Goal: Transaction & Acquisition: Purchase product/service

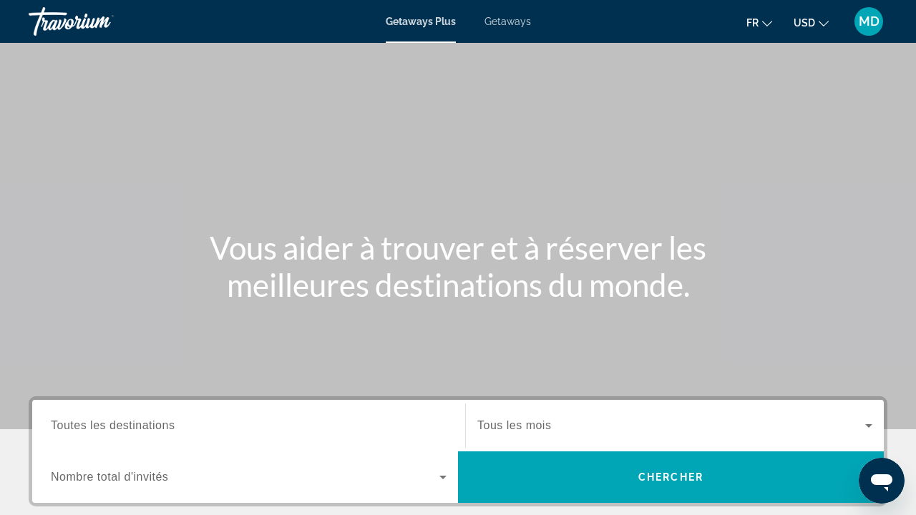
click at [196, 414] on div "Search widget" at bounding box center [249, 426] width 396 height 41
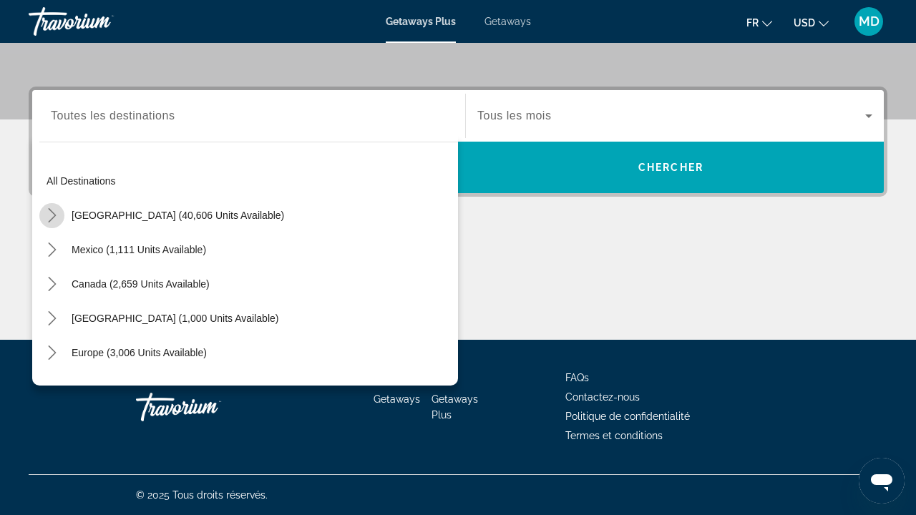
click at [49, 217] on icon "Toggle United States (40,606 units available) submenu" at bounding box center [52, 215] width 14 height 14
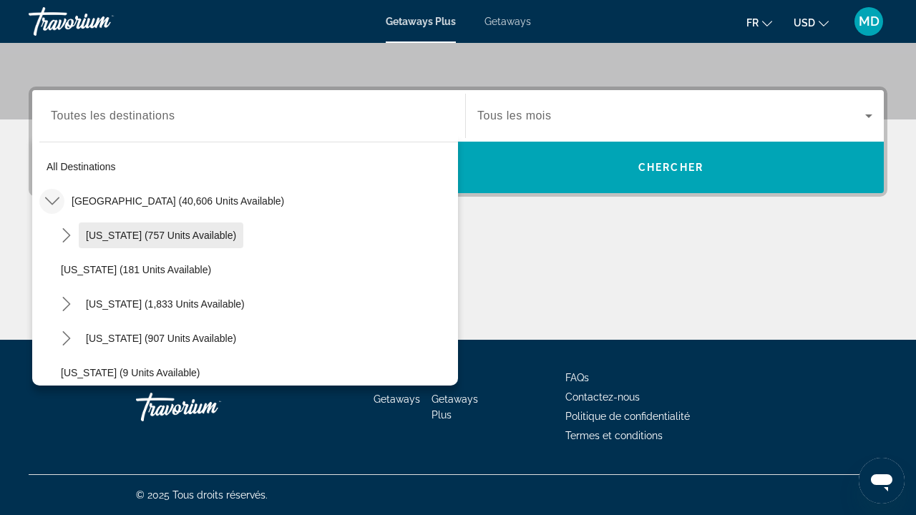
scroll to position [15, 0]
click at [69, 239] on icon "Toggle Arizona (757 units available) submenu" at bounding box center [66, 235] width 14 height 14
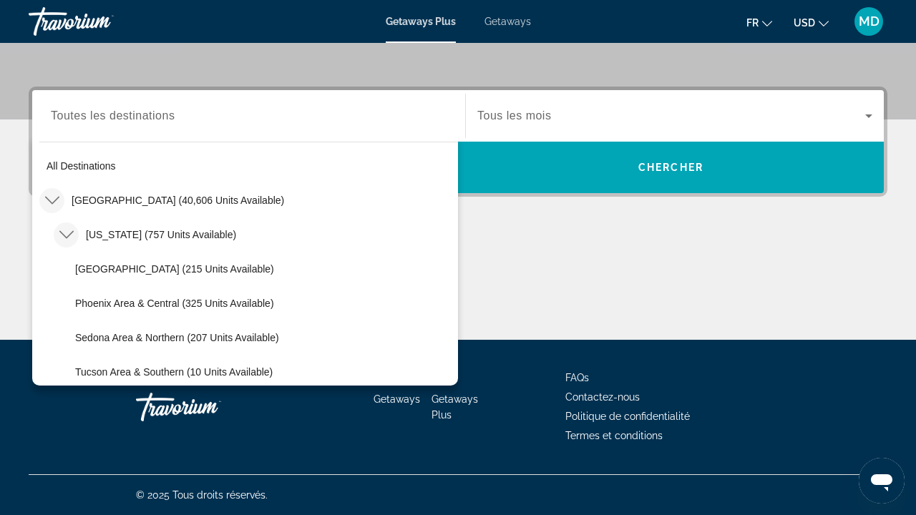
click at [69, 240] on icon "Toggle Arizona (757 units available) submenu" at bounding box center [66, 235] width 14 height 14
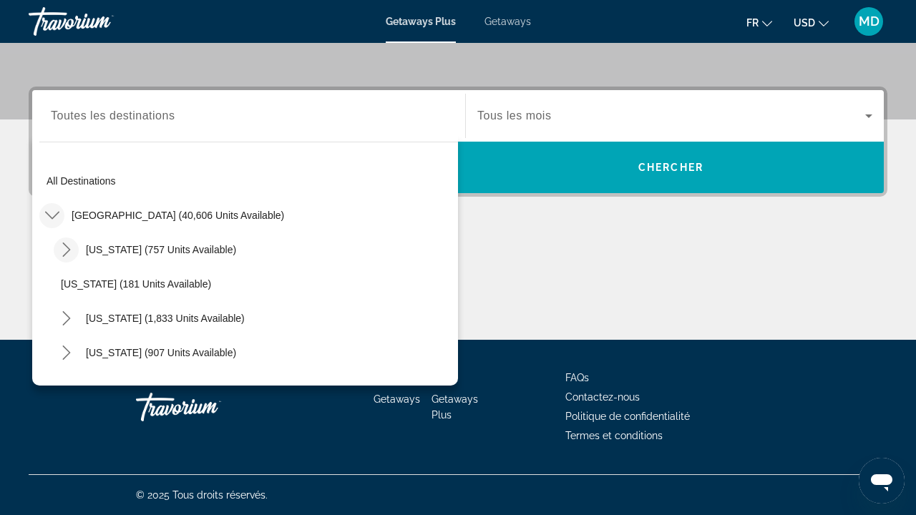
scroll to position [0, 0]
click at [67, 246] on icon "Toggle Arizona (757 units available) submenu" at bounding box center [66, 250] width 14 height 14
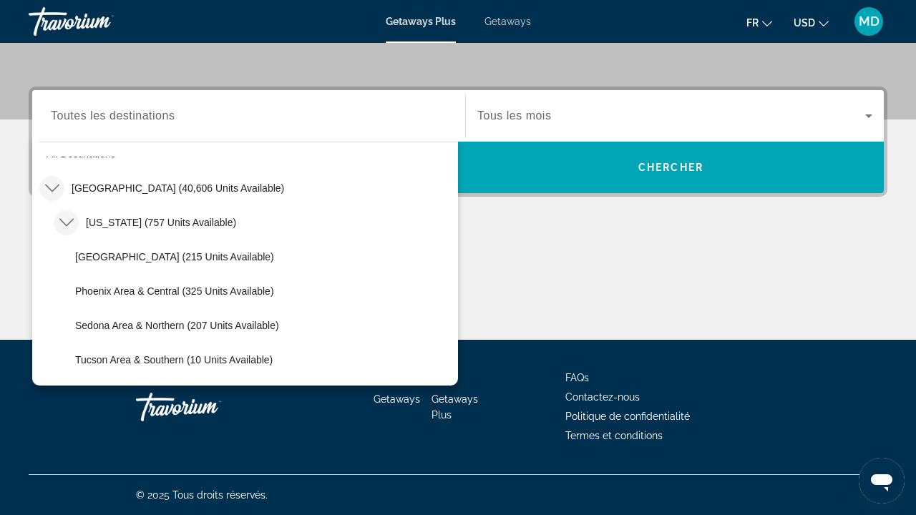
scroll to position [29, 0]
click at [43, 189] on mat-icon "Toggle United States (40,606 units available) submenu" at bounding box center [51, 187] width 25 height 25
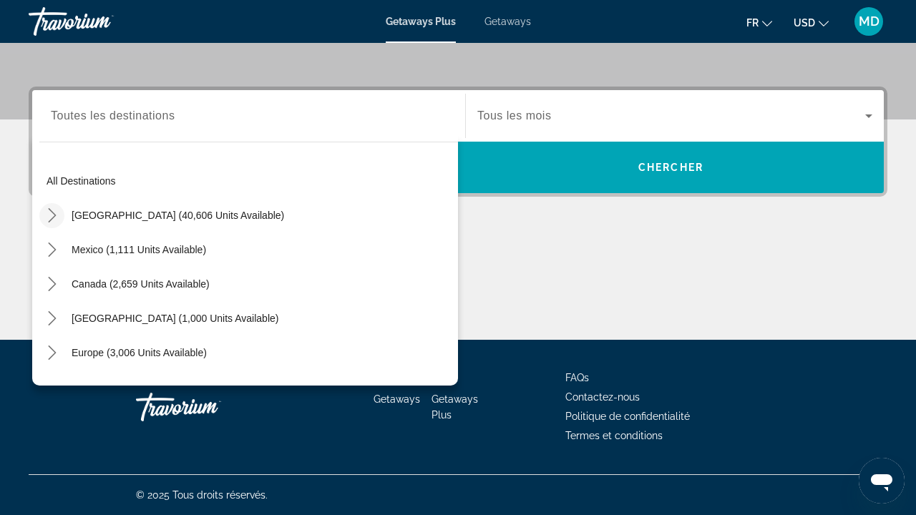
scroll to position [0, 0]
click at [51, 218] on icon "Toggle United States (40,606 units available) submenu" at bounding box center [52, 215] width 14 height 14
click at [51, 218] on icon "Toggle United States (40,606 units available) submenu" at bounding box center [51, 216] width 14 height 8
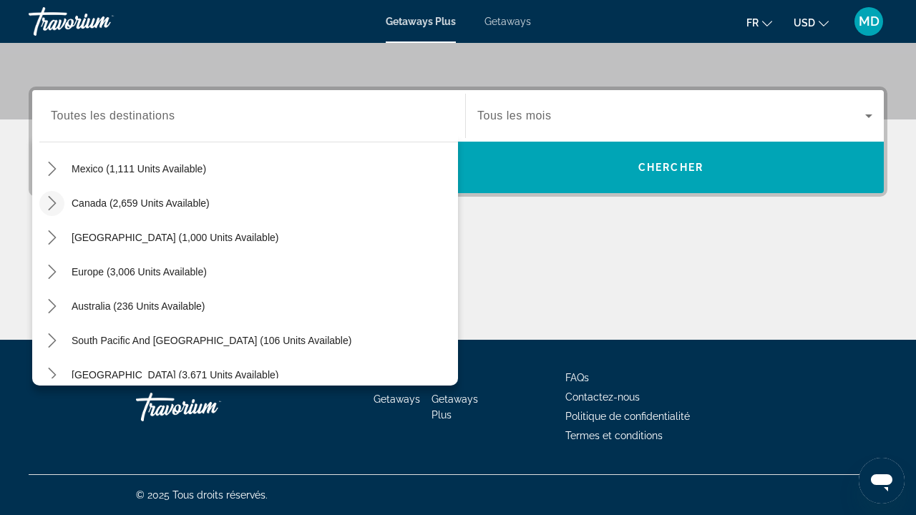
scroll to position [89, 0]
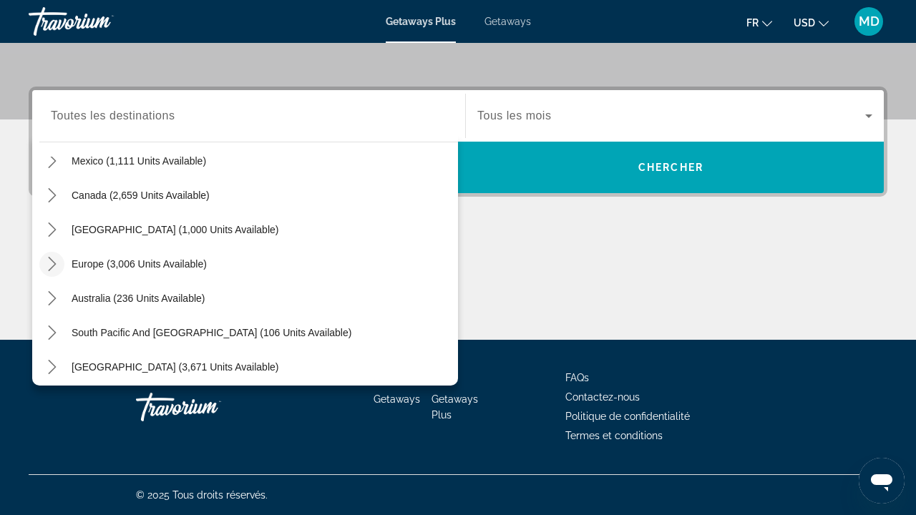
click at [54, 274] on mat-icon "Toggle Europe (3,006 units available) submenu" at bounding box center [51, 264] width 25 height 25
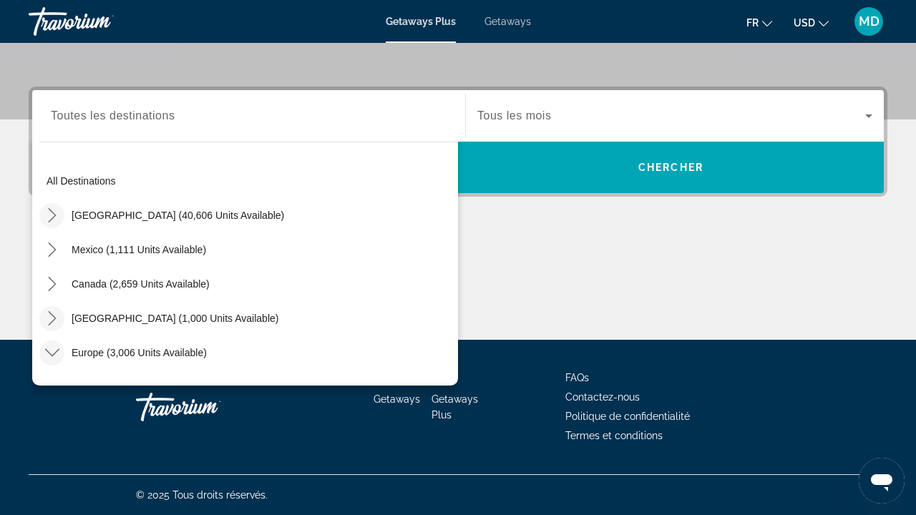
scroll to position [0, 0]
click at [48, 350] on icon "Toggle Europe (3,006 units available) submenu" at bounding box center [52, 353] width 14 height 14
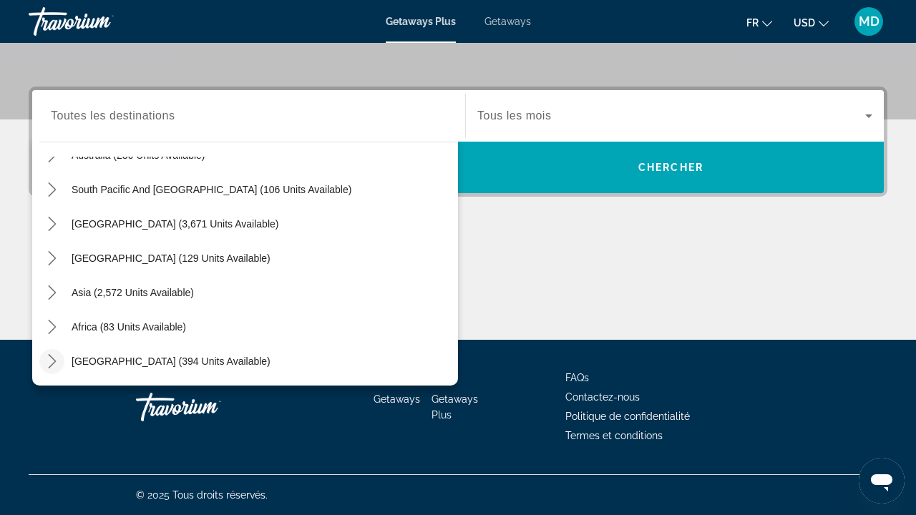
scroll to position [310, 0]
click at [48, 360] on icon "Toggle Middle East (394 units available) submenu" at bounding box center [52, 361] width 14 height 14
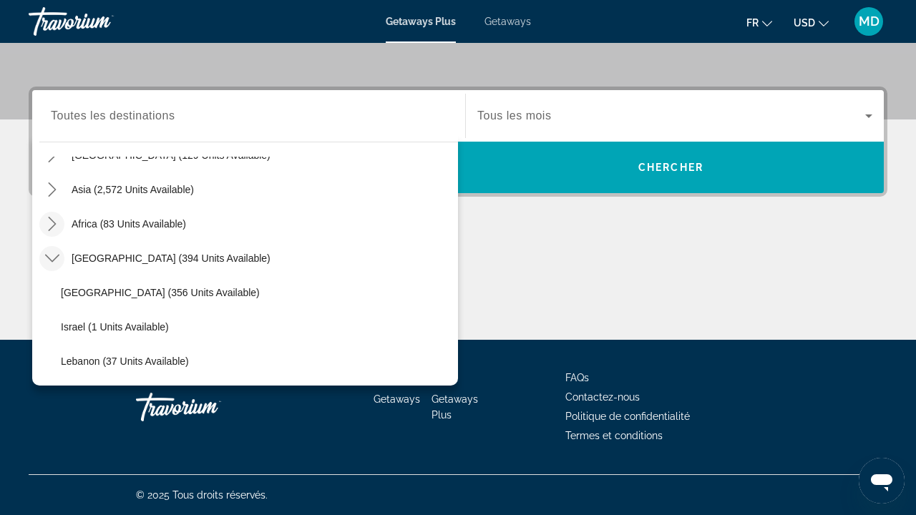
click at [49, 223] on icon "Toggle Africa (83 units available) submenu" at bounding box center [52, 224] width 14 height 14
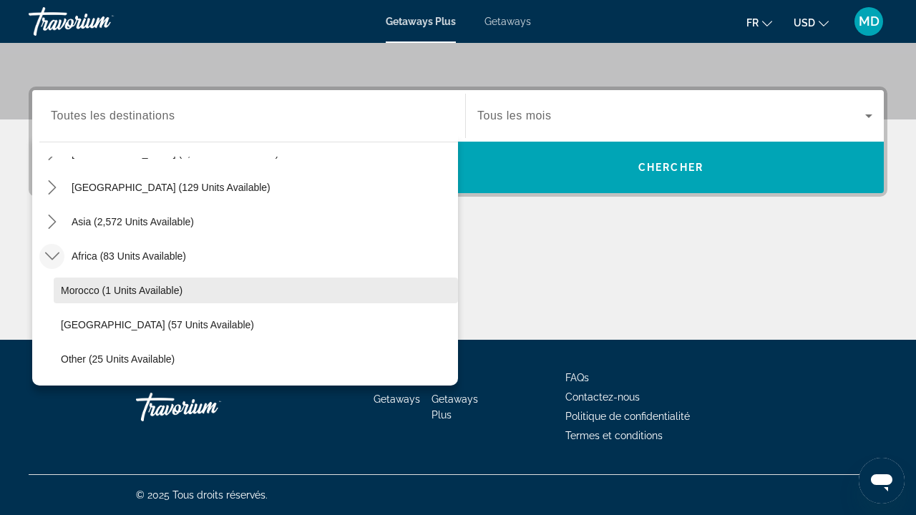
scroll to position [300, 0]
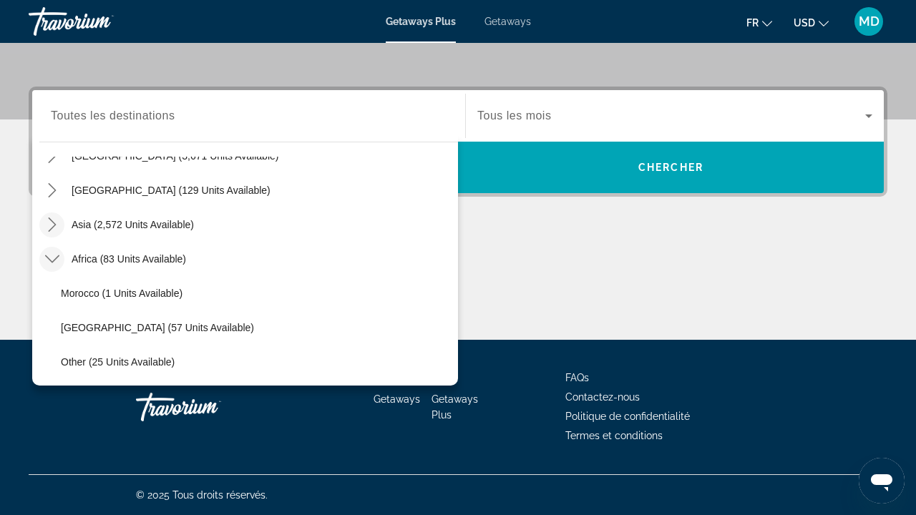
click at [54, 225] on icon "Toggle Asia (2,572 units available) submenu" at bounding box center [52, 225] width 14 height 14
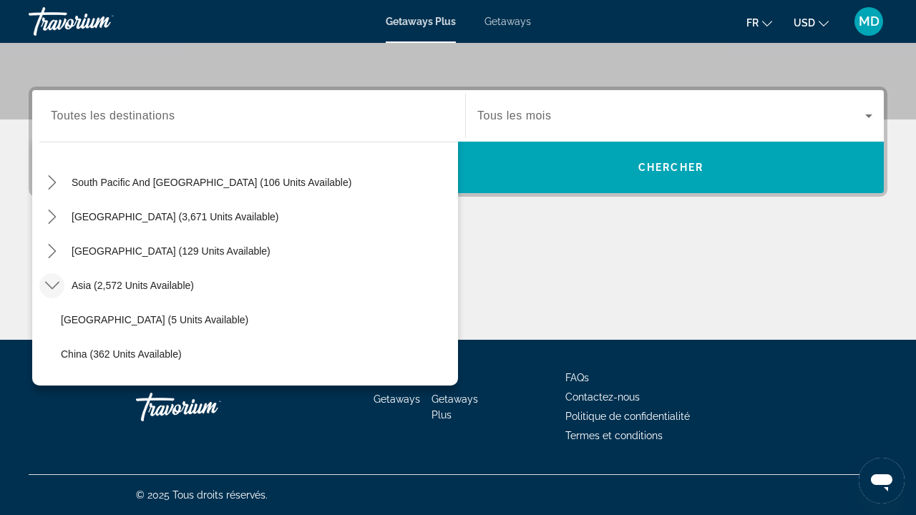
scroll to position [240, 0]
click at [50, 255] on icon "Toggle Central America (129 units available) submenu" at bounding box center [52, 250] width 14 height 14
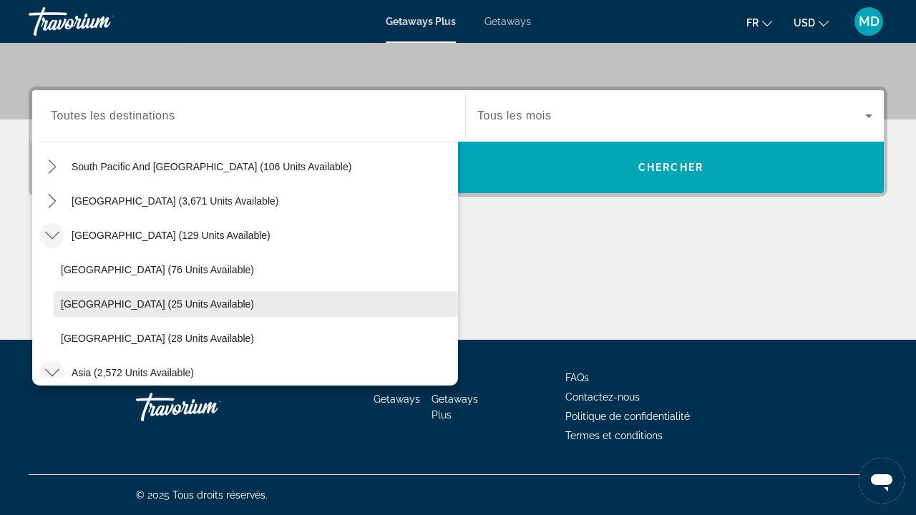
scroll to position [253, 0]
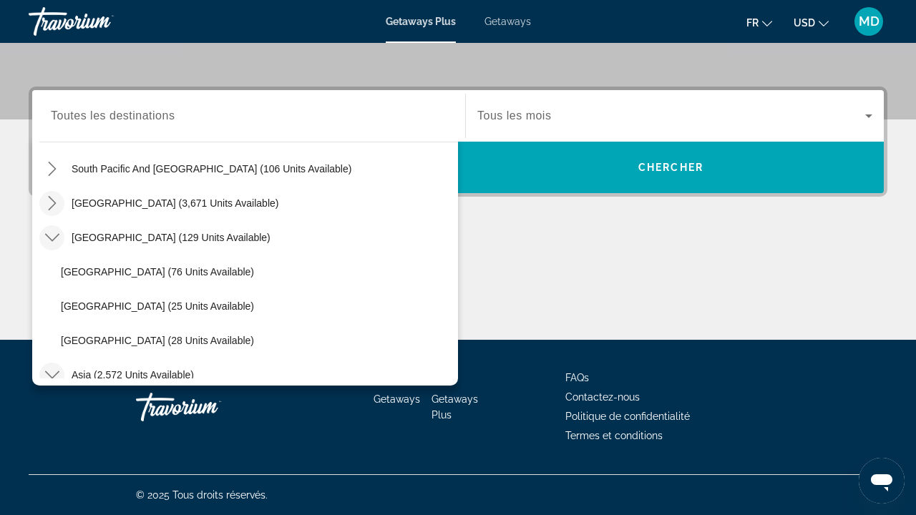
click at [51, 207] on icon "Toggle South America (3,671 units available) submenu" at bounding box center [52, 203] width 14 height 14
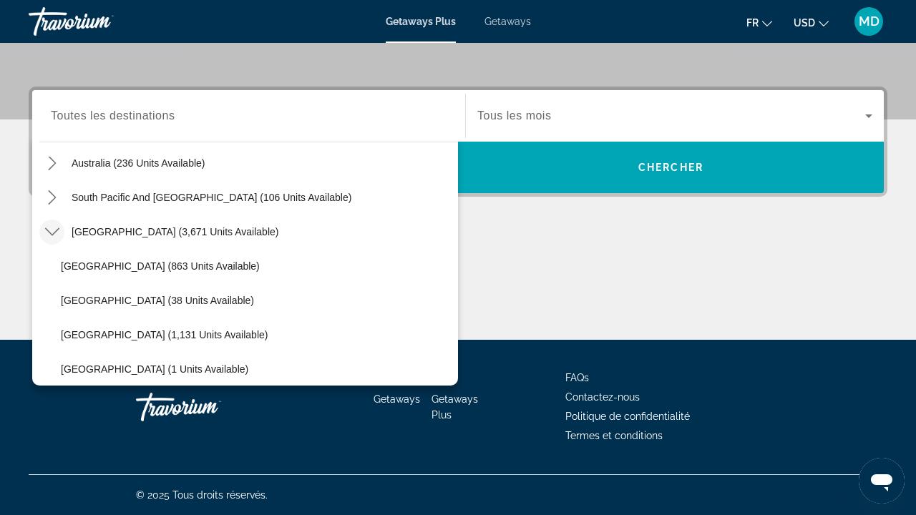
scroll to position [216, 0]
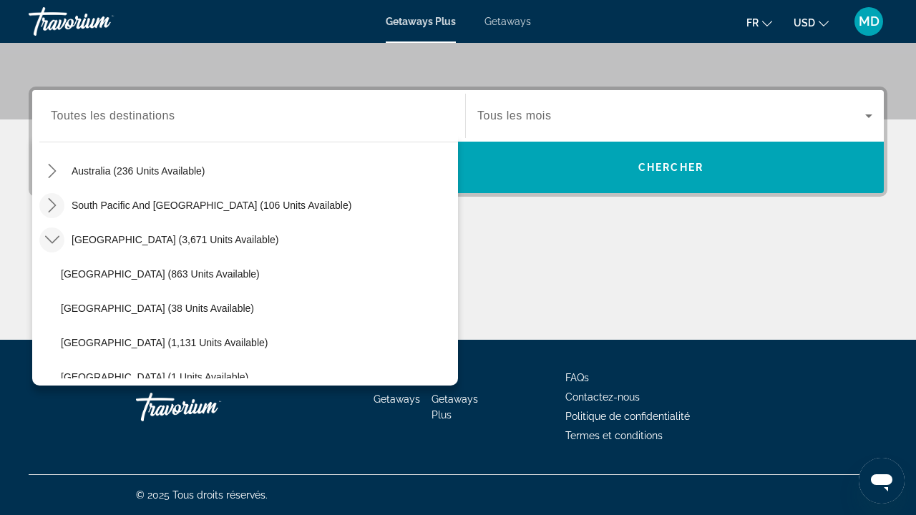
click at [47, 197] on mat-icon "Toggle South Pacific and Oceania (106 units available) submenu" at bounding box center [51, 205] width 25 height 25
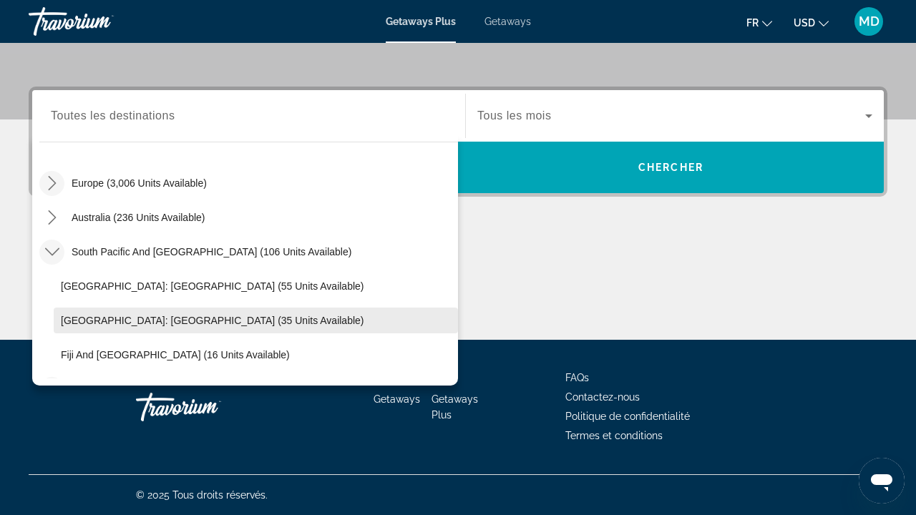
scroll to position [157, 0]
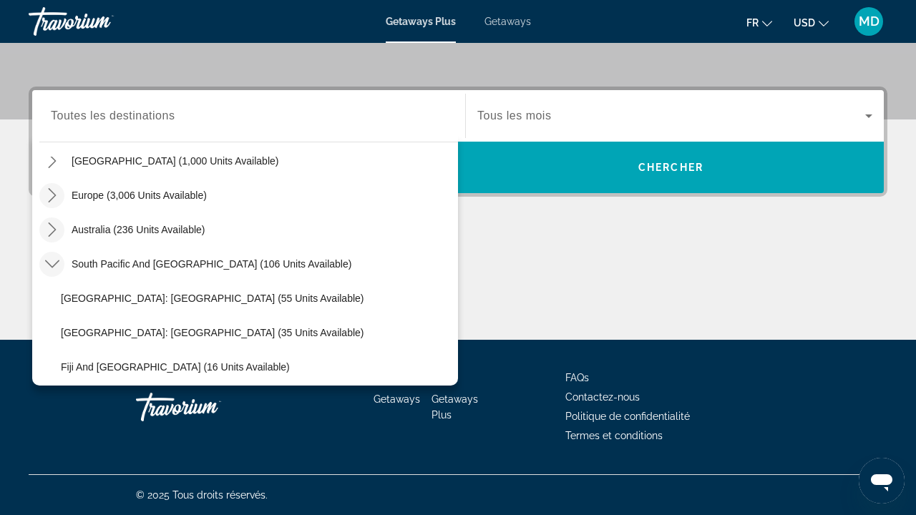
click at [54, 225] on icon "Toggle Australia (236 units available) submenu" at bounding box center [52, 230] width 14 height 14
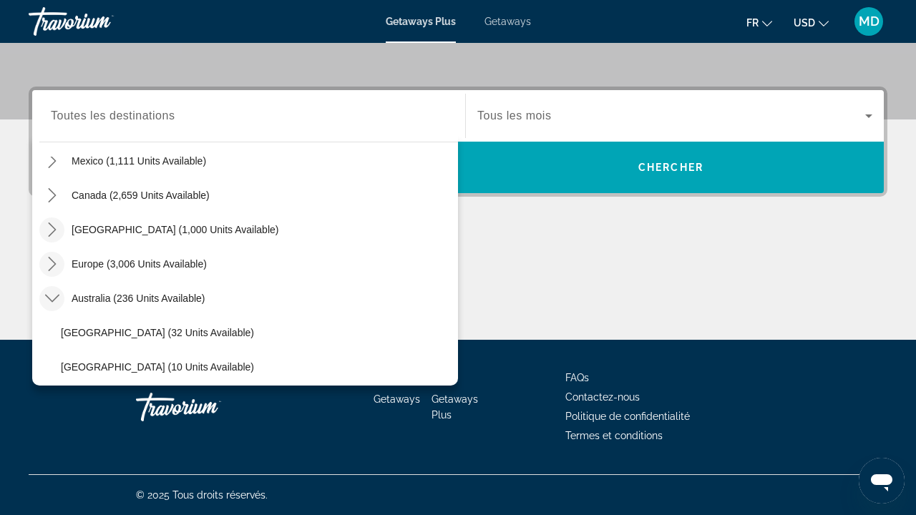
scroll to position [88, 0]
click at [49, 267] on icon "Toggle Europe (3,006 units available) submenu" at bounding box center [52, 265] width 14 height 14
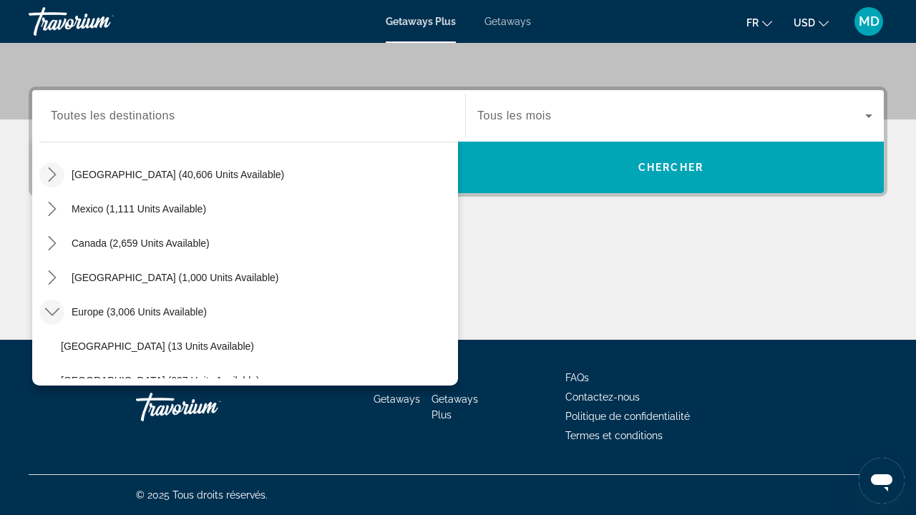
scroll to position [42, 0]
click at [55, 271] on icon "Toggle Caribbean & Atlantic Islands (1,000 units available) submenu" at bounding box center [52, 277] width 14 height 14
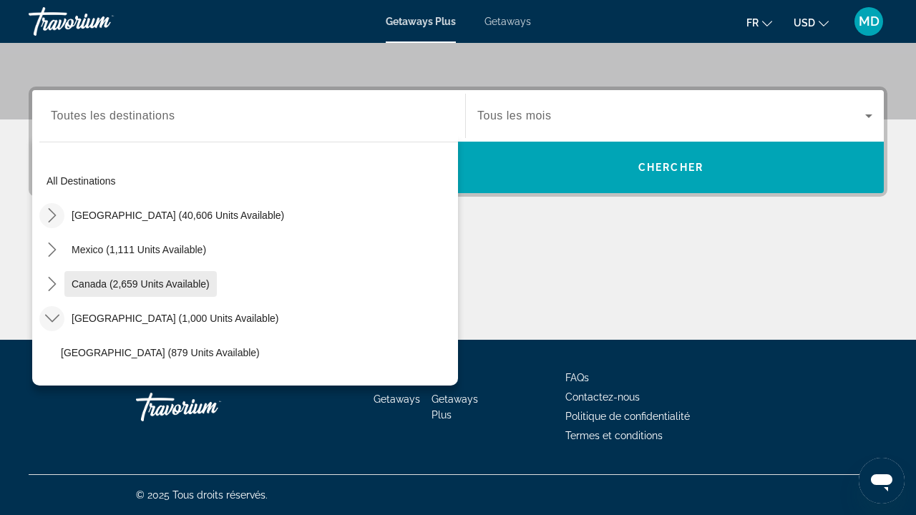
scroll to position [0, 0]
click at [53, 276] on mat-icon "Toggle Canada (2,659 units available) submenu" at bounding box center [51, 284] width 25 height 25
click at [48, 255] on icon "Toggle Mexico (1,111 units available) submenu" at bounding box center [52, 250] width 14 height 14
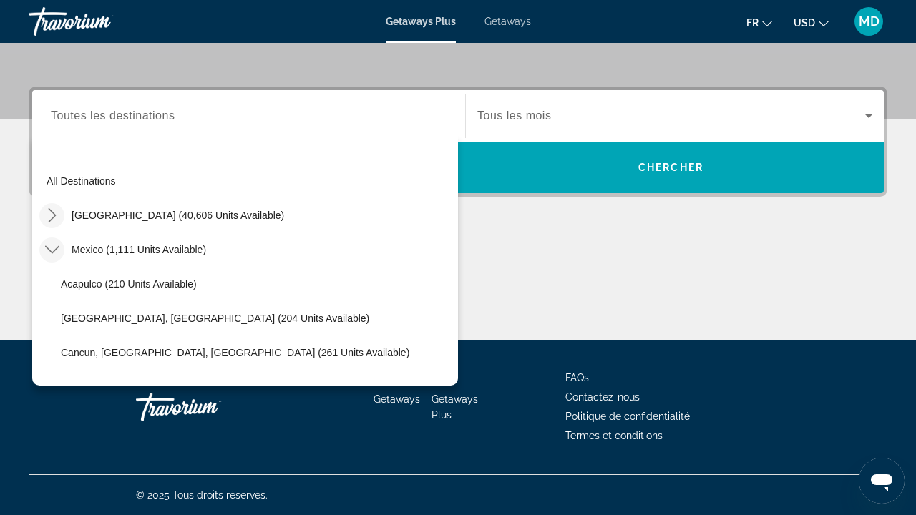
click at [47, 220] on icon "Toggle United States (40,606 units available) submenu" at bounding box center [52, 215] width 14 height 14
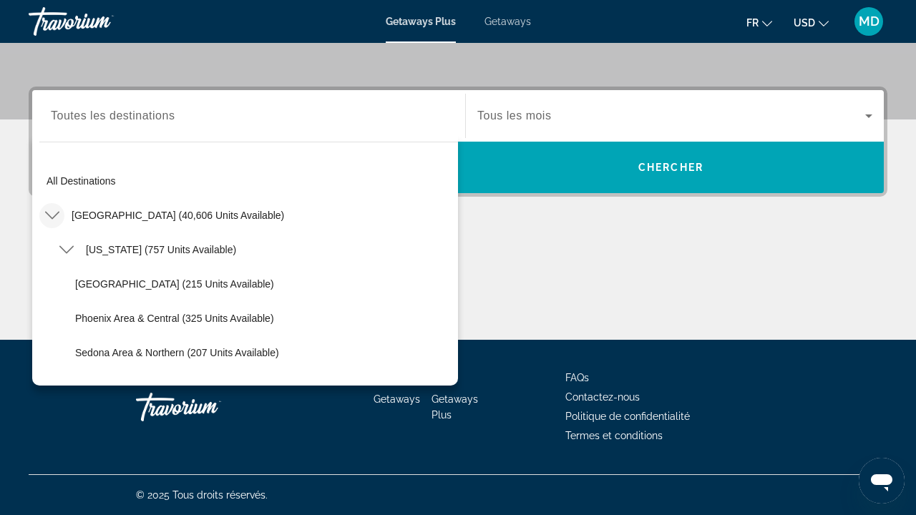
click at [504, 26] on span "Getaways" at bounding box center [507, 21] width 47 height 11
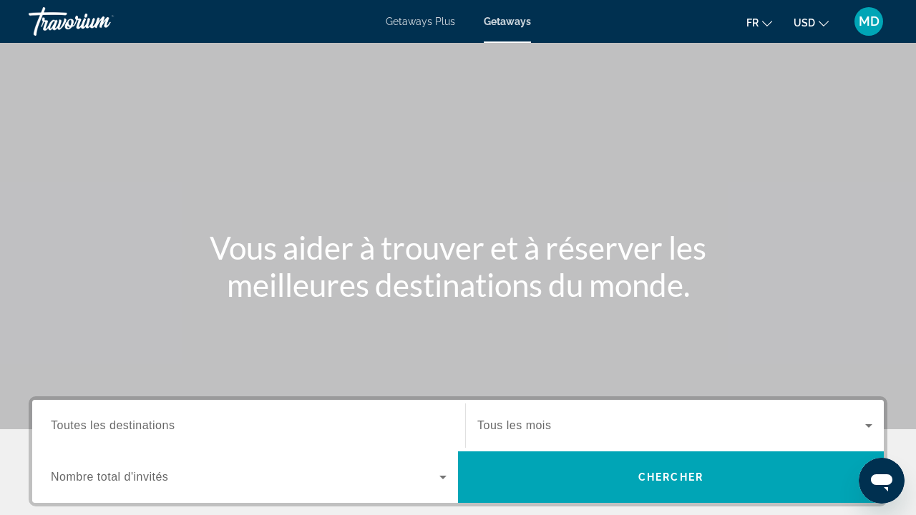
click at [174, 414] on div "Search widget" at bounding box center [249, 426] width 396 height 41
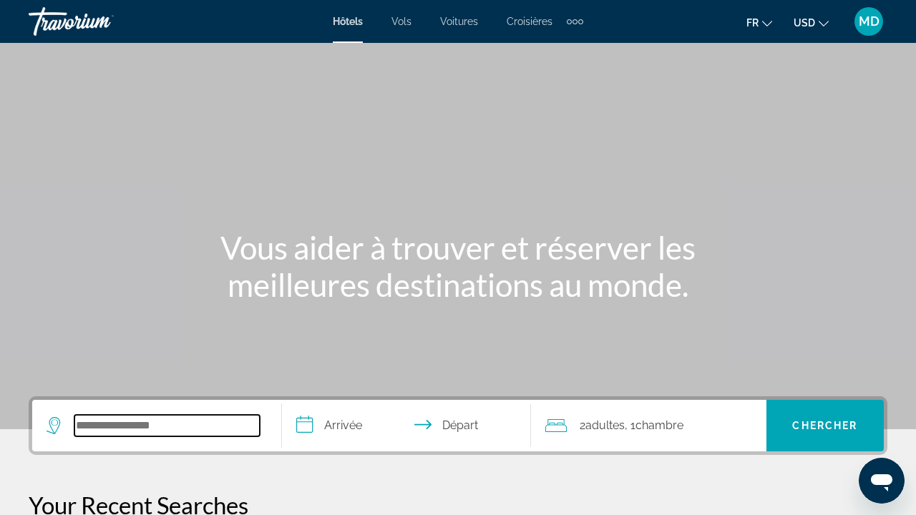
click at [152, 427] on input "Search hotel destination" at bounding box center [166, 425] width 185 height 21
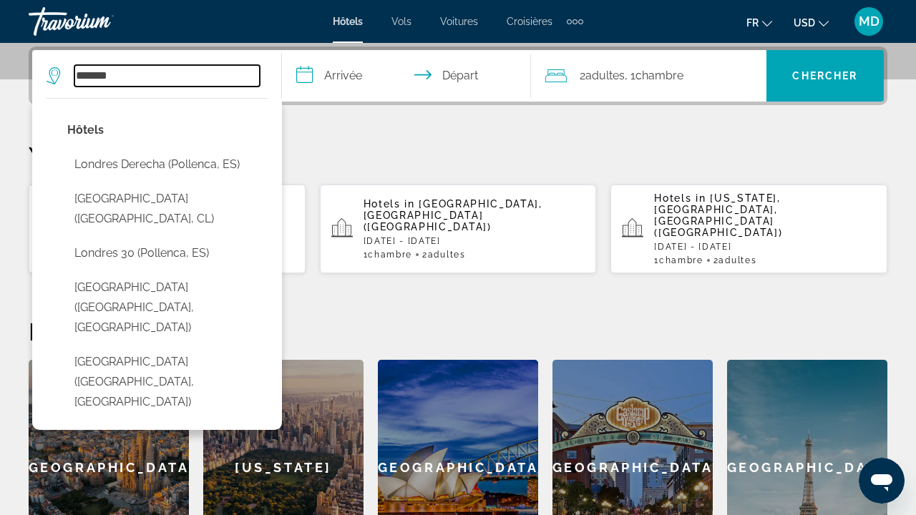
type input "*******"
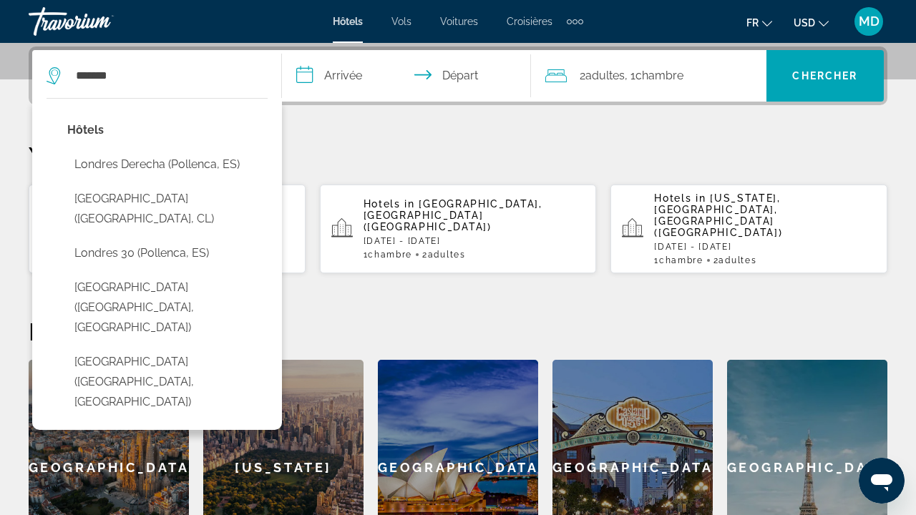
click at [351, 72] on input "**********" at bounding box center [409, 78] width 255 height 56
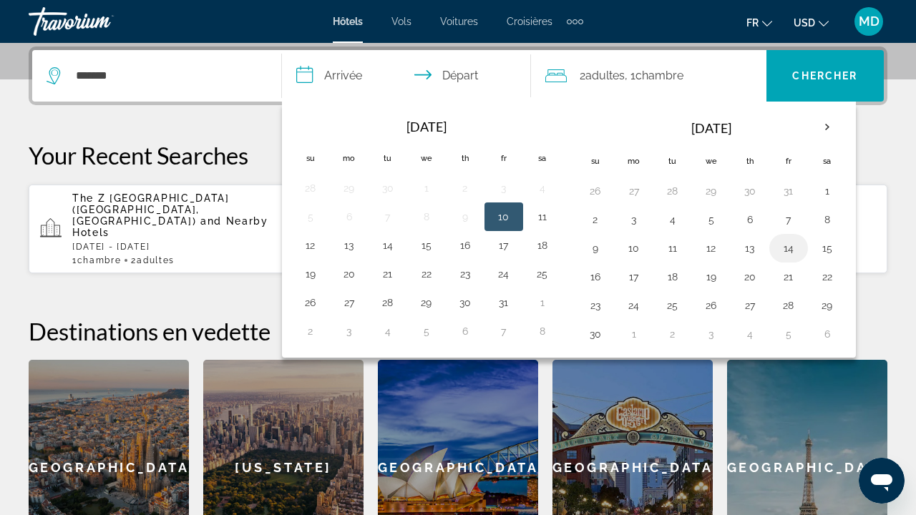
click at [783, 252] on button "14" at bounding box center [788, 248] width 23 height 20
click at [588, 278] on button "16" at bounding box center [595, 277] width 23 height 20
type input "**********"
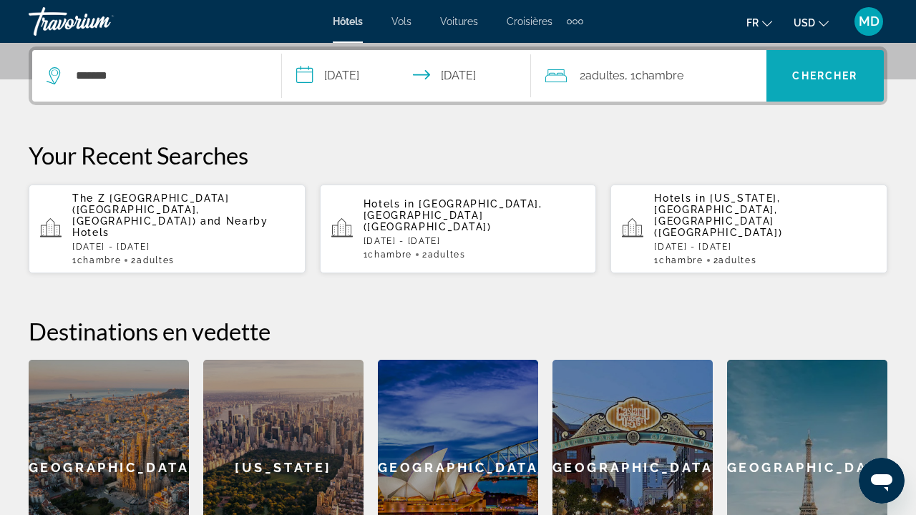
click at [833, 88] on span "Search" at bounding box center [824, 76] width 117 height 34
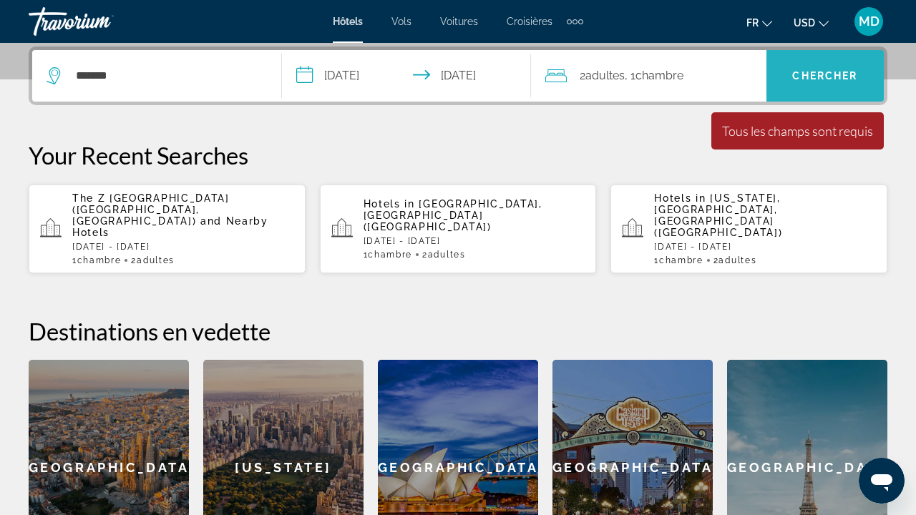
click at [826, 79] on span "Chercher" at bounding box center [824, 75] width 65 height 11
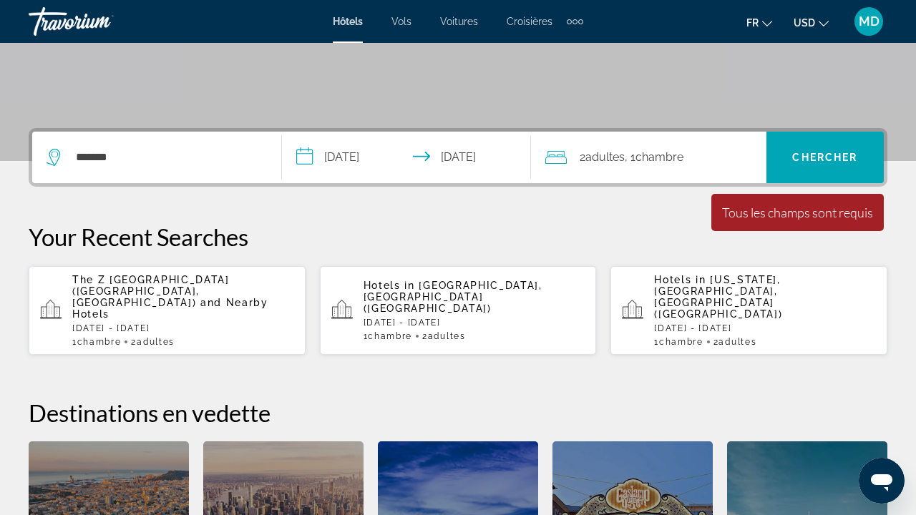
scroll to position [240, 0]
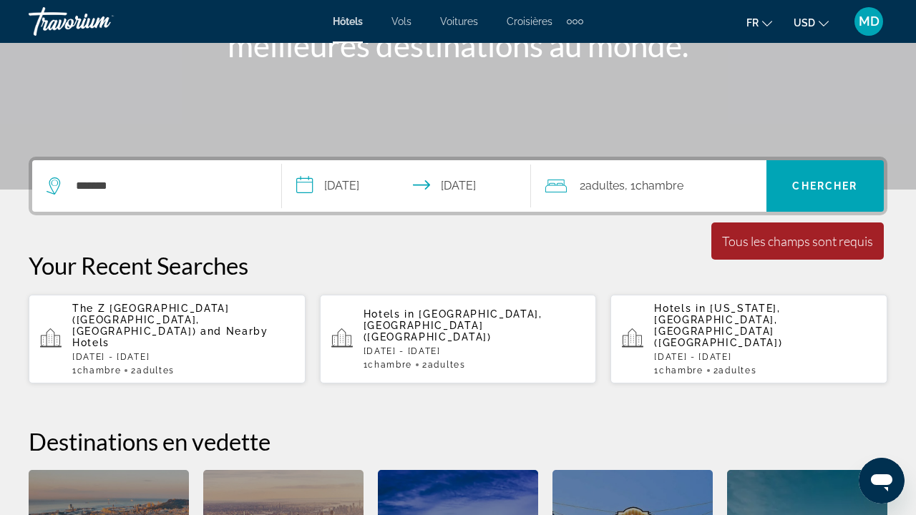
click at [625, 186] on span "Adultes" at bounding box center [604, 186] width 39 height 14
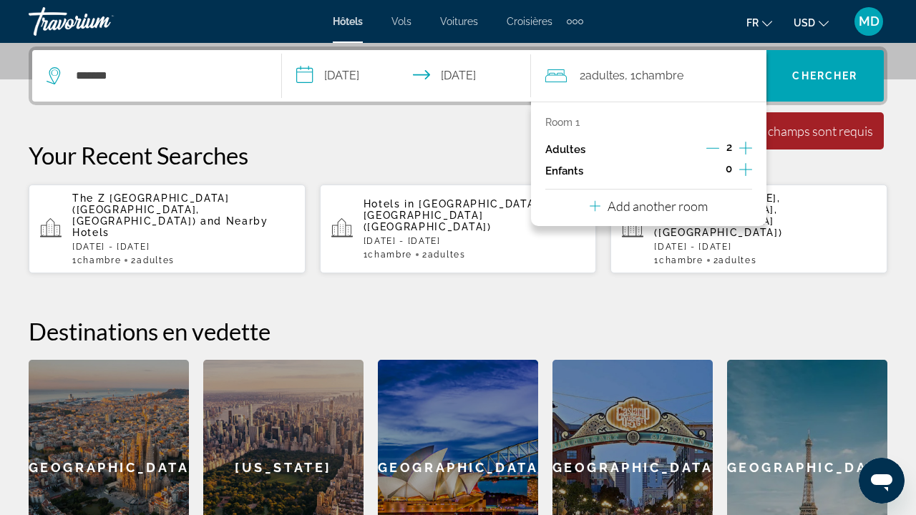
click at [728, 151] on span "2" at bounding box center [729, 147] width 6 height 11
click at [720, 151] on div "2" at bounding box center [729, 149] width 46 height 21
click at [714, 149] on icon "Decrement adults" at bounding box center [712, 148] width 13 height 1
click at [742, 152] on icon "Increment adults" at bounding box center [745, 148] width 13 height 17
click at [821, 76] on span "Chercher" at bounding box center [824, 75] width 65 height 11
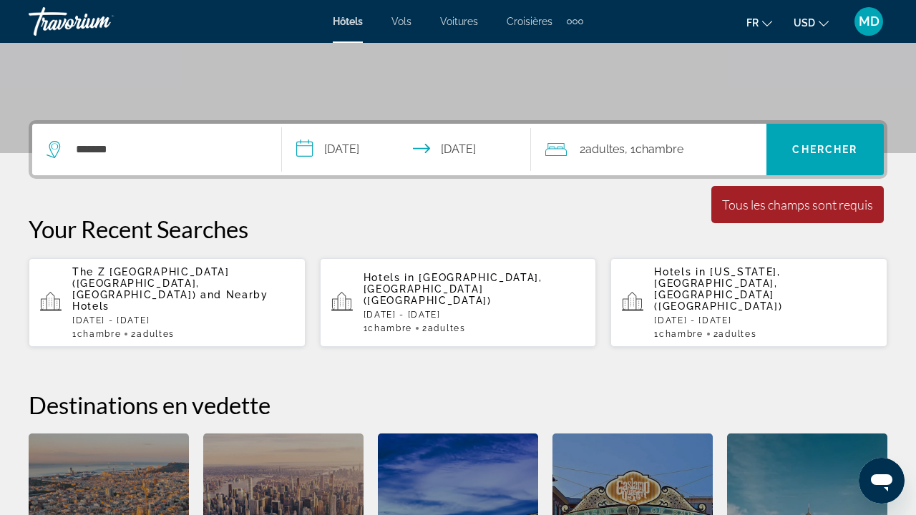
scroll to position [274, 0]
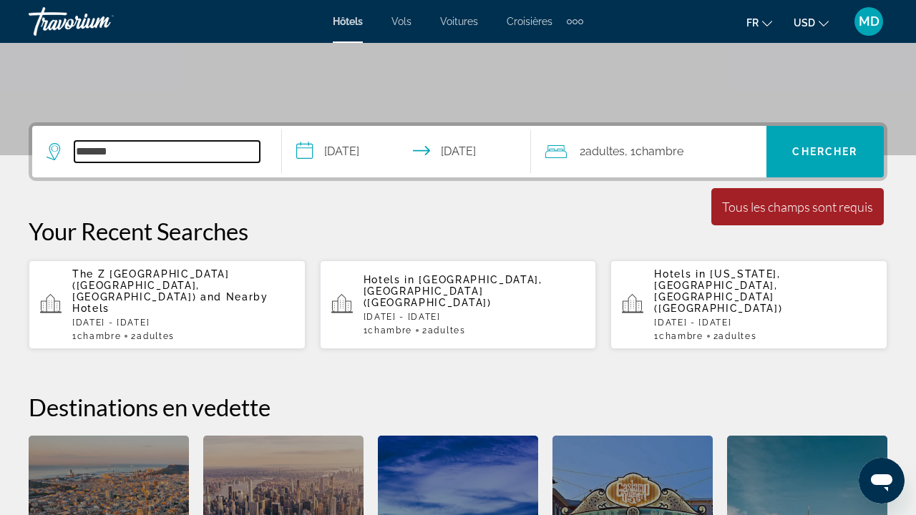
click at [239, 155] on input "*******" at bounding box center [166, 151] width 185 height 21
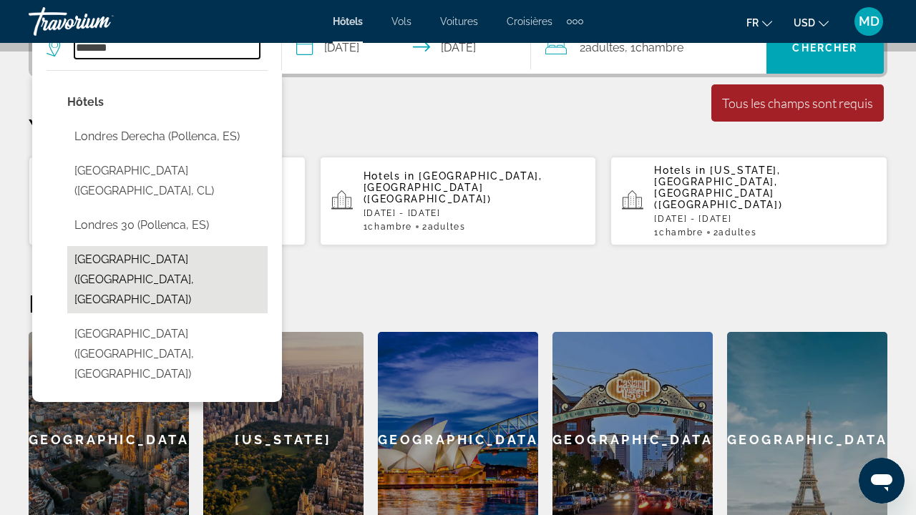
scroll to position [379, 0]
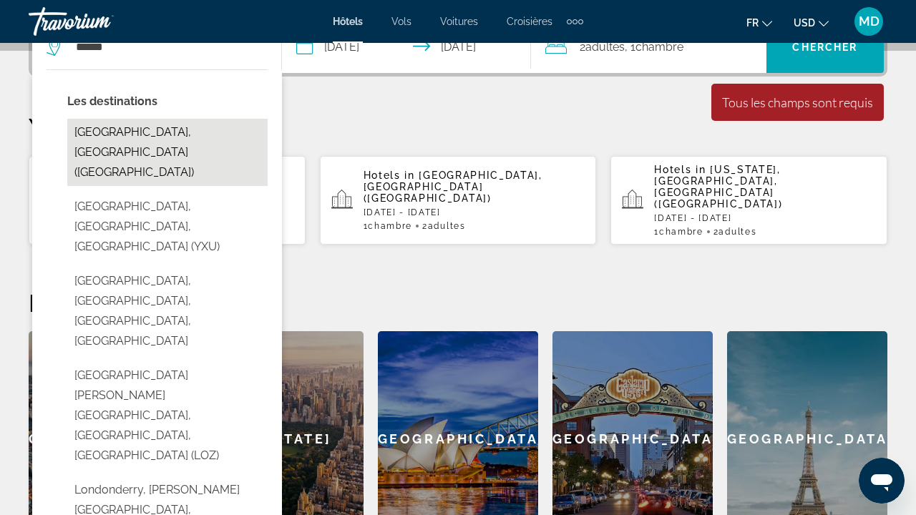
click at [179, 136] on button "London, United Kingdom (LON)" at bounding box center [167, 152] width 200 height 67
type input "**********"
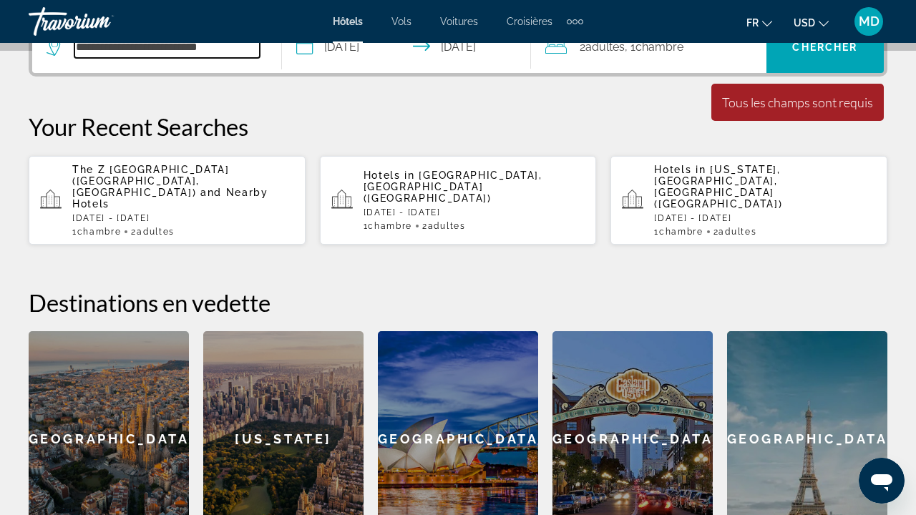
scroll to position [350, 0]
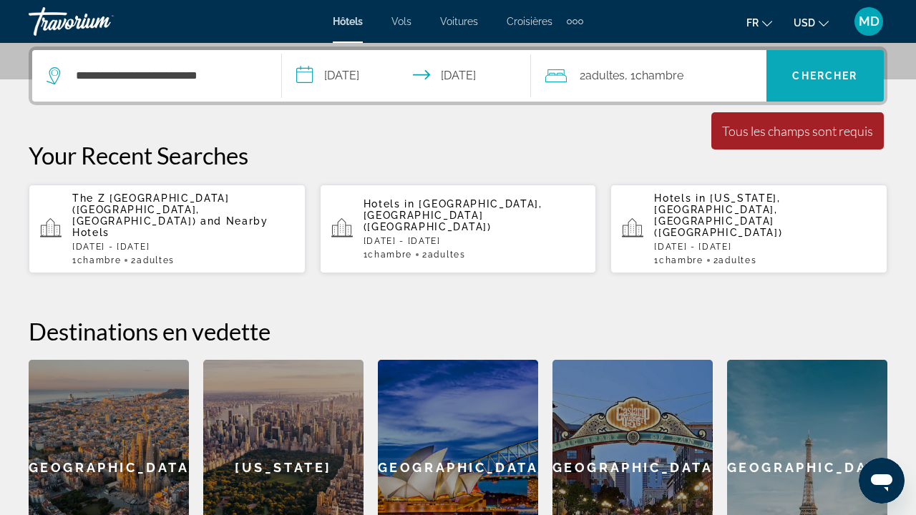
click at [832, 92] on span "Search" at bounding box center [824, 76] width 117 height 34
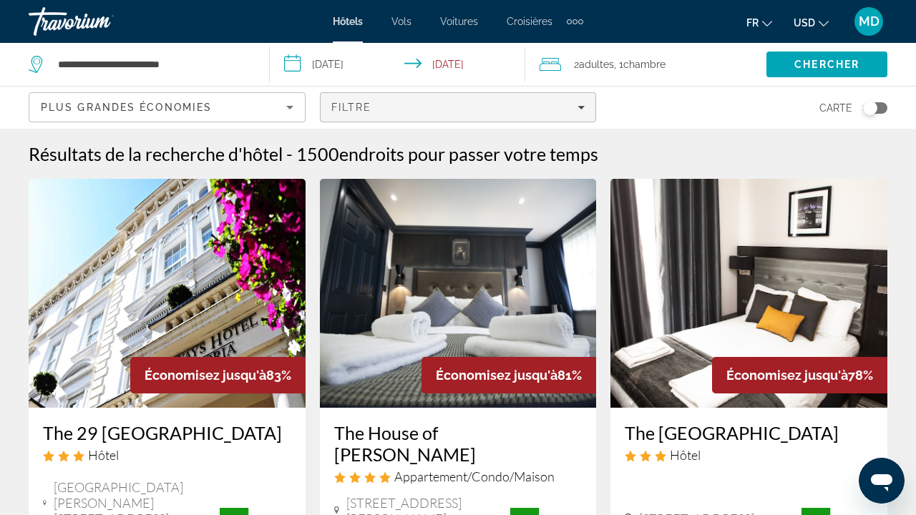
click at [467, 107] on div "Filtre" at bounding box center [458, 107] width 254 height 11
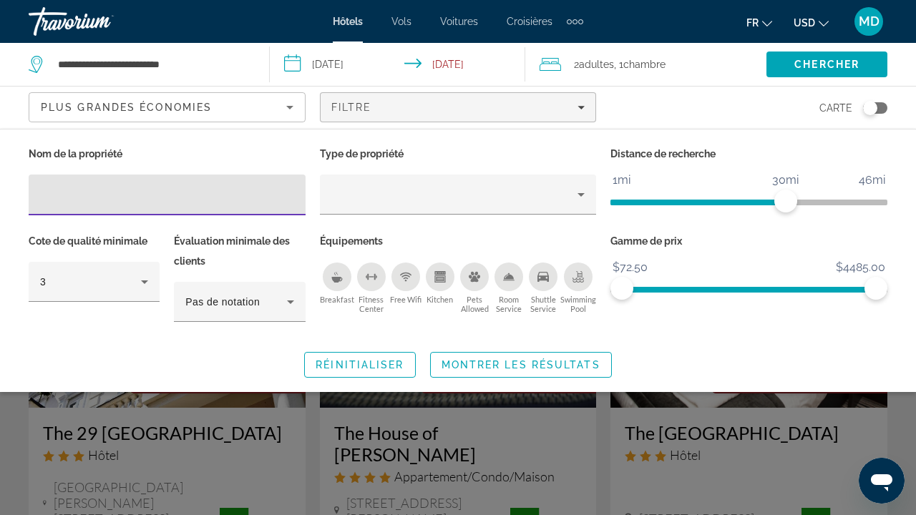
click at [864, 287] on ngx-slider "$72.50 $4485.00 $72.50 $4485.00" at bounding box center [748, 288] width 277 height 3
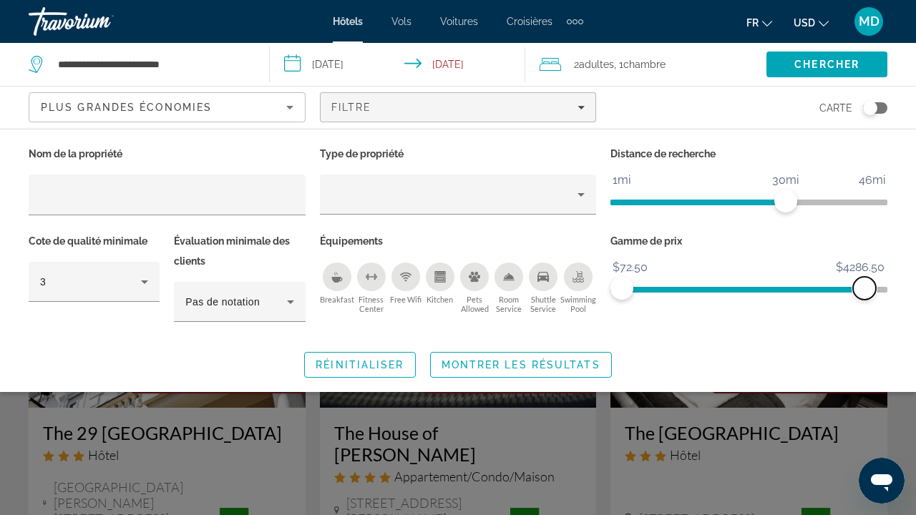
click at [864, 286] on span "ngx-slider-max" at bounding box center [864, 288] width 23 height 23
drag, startPoint x: 863, startPoint y: 286, endPoint x: 653, endPoint y: 280, distance: 210.5
click at [653, 280] on span "ngx-slider-max" at bounding box center [652, 288] width 23 height 23
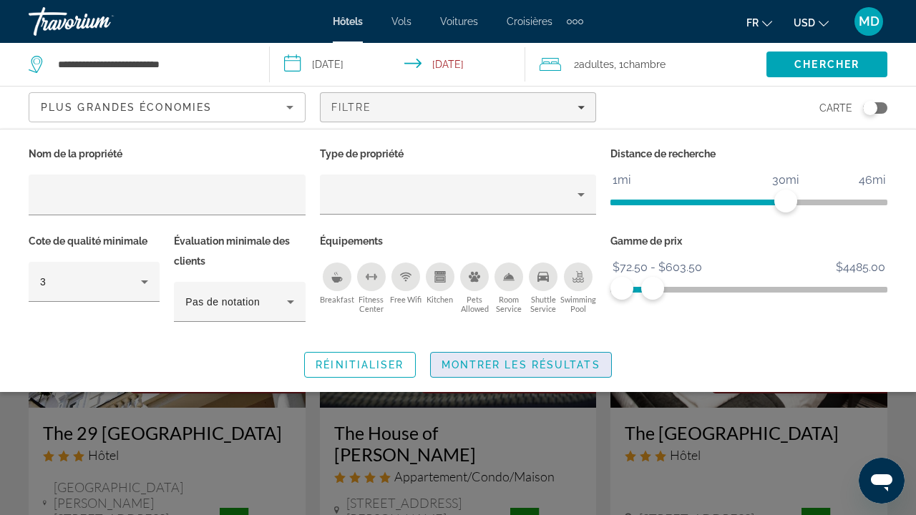
click at [510, 366] on span "Montrer les résultats" at bounding box center [521, 364] width 159 height 11
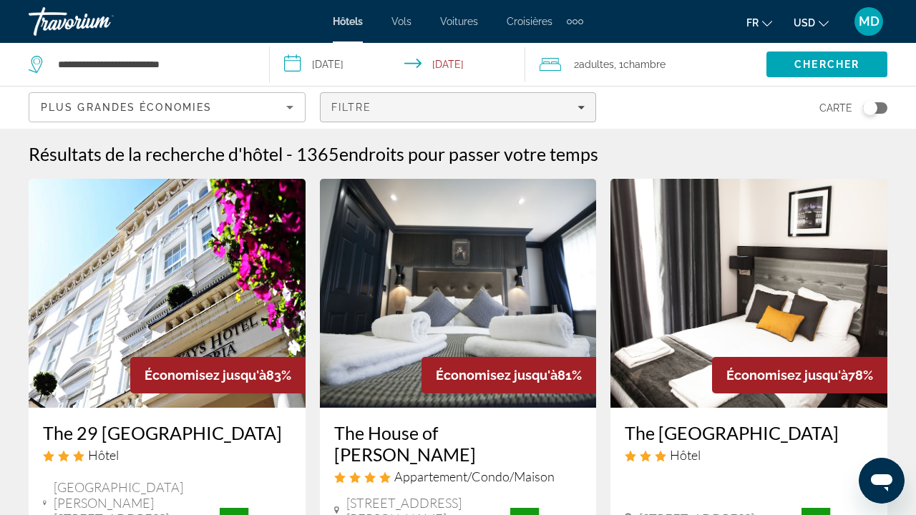
click at [518, 101] on span "Filters" at bounding box center [459, 107] width 276 height 34
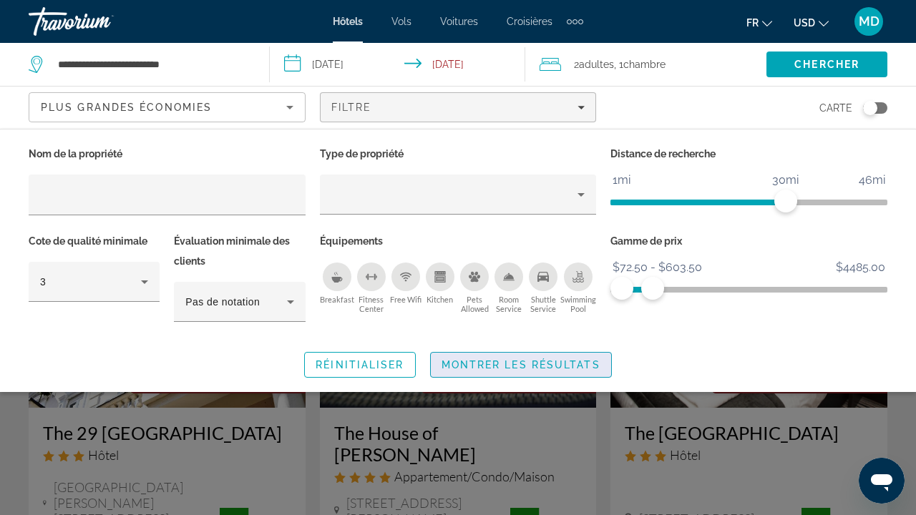
click at [516, 361] on span "Montrer les résultats" at bounding box center [521, 364] width 159 height 11
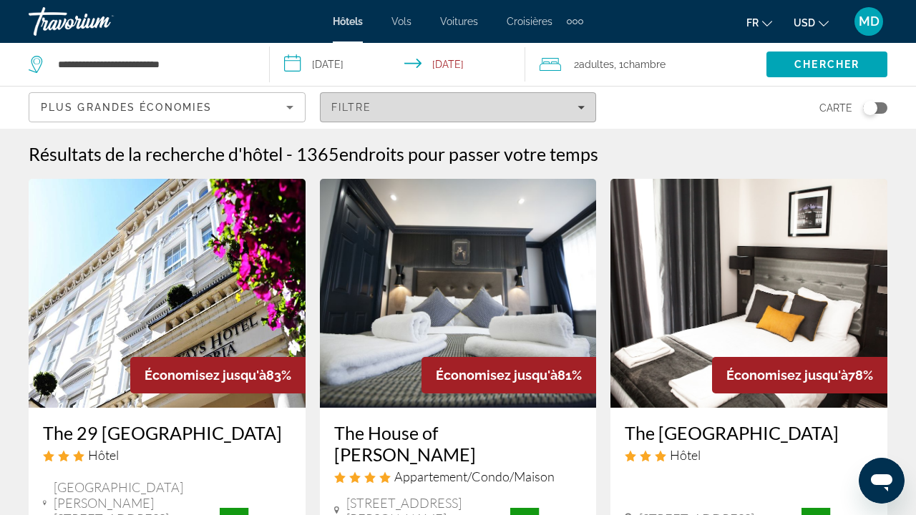
click at [419, 123] on span "Filters" at bounding box center [459, 107] width 276 height 34
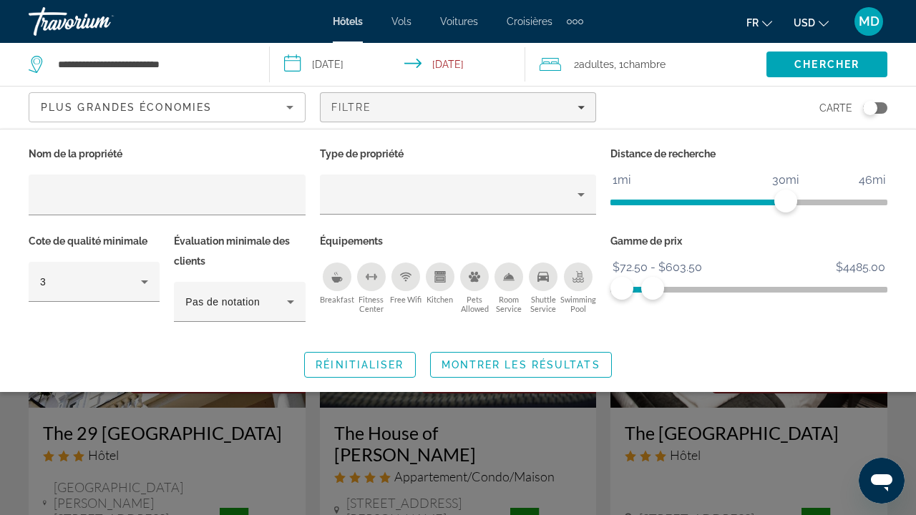
click at [606, 442] on div "Search widget" at bounding box center [458, 365] width 916 height 301
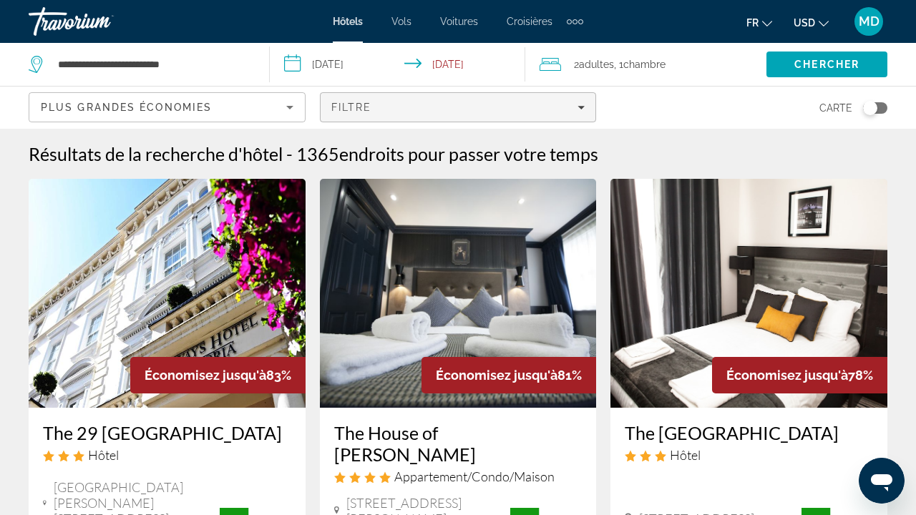
click at [437, 99] on span "Filters" at bounding box center [459, 107] width 276 height 34
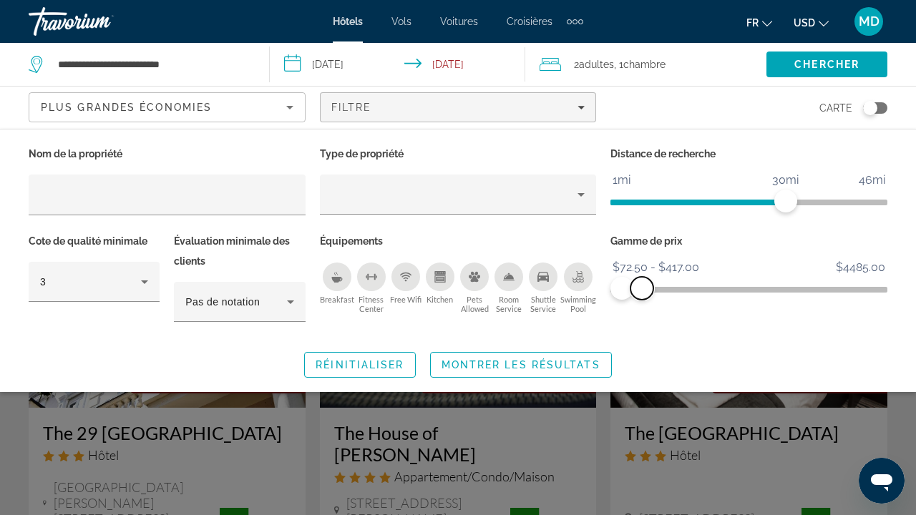
drag, startPoint x: 656, startPoint y: 291, endPoint x: 642, endPoint y: 289, distance: 13.7
click at [642, 289] on span "ngx-slider-max" at bounding box center [641, 288] width 23 height 23
click at [509, 357] on span "Search widget" at bounding box center [521, 365] width 180 height 34
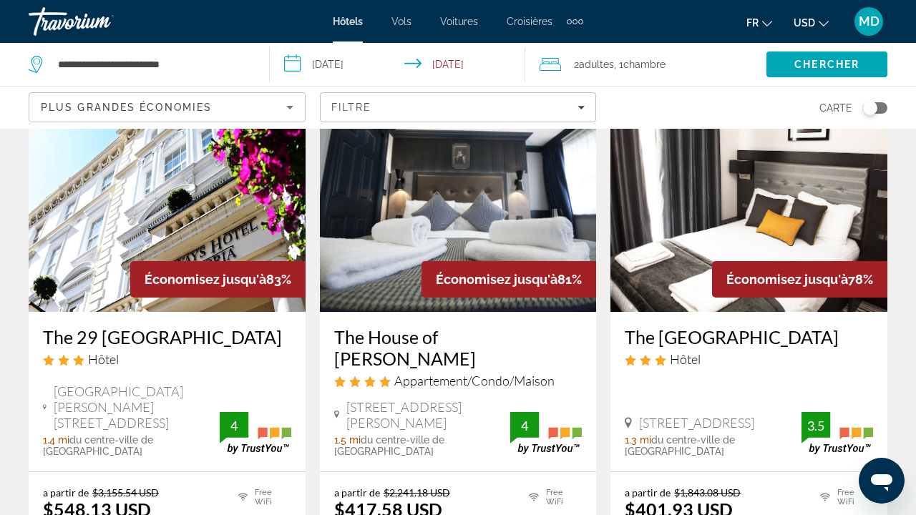
scroll to position [97, 0]
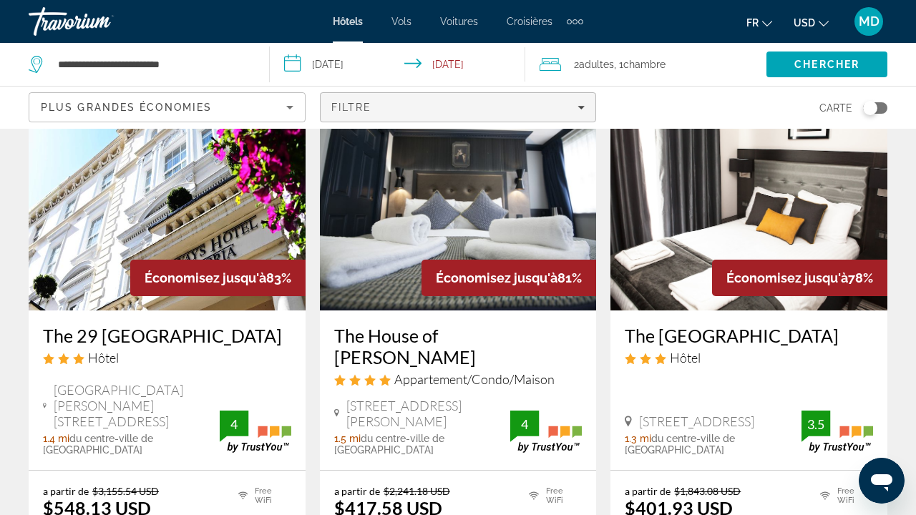
click at [521, 119] on span "Filters" at bounding box center [459, 107] width 276 height 34
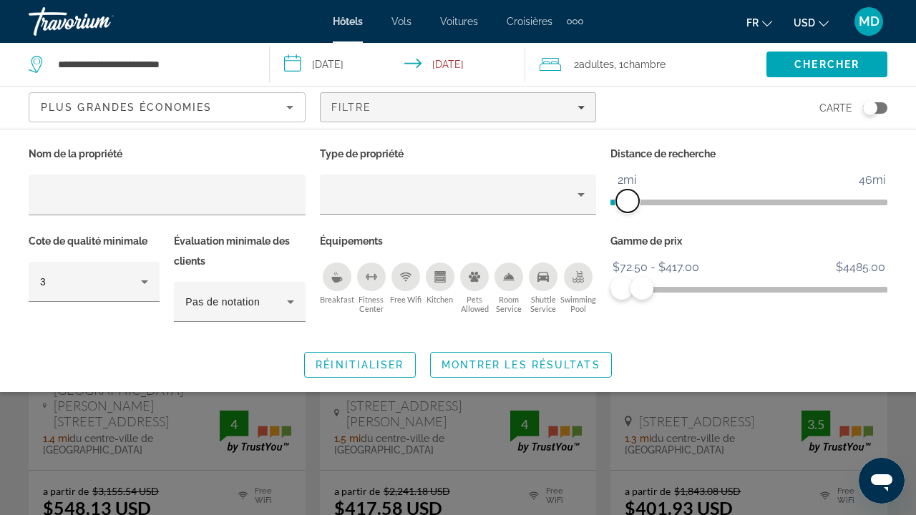
drag, startPoint x: 784, startPoint y: 204, endPoint x: 630, endPoint y: 199, distance: 153.9
click at [630, 199] on span "ngx-slider" at bounding box center [627, 201] width 23 height 23
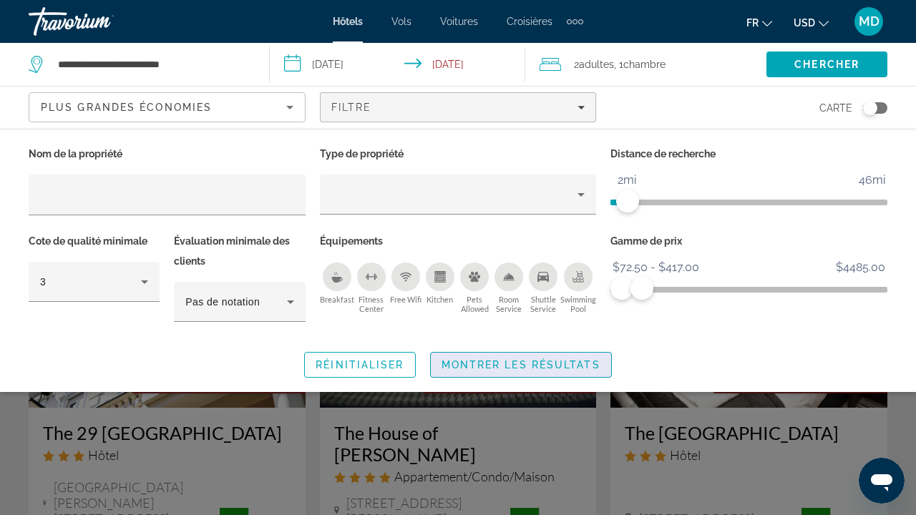
click at [478, 357] on span "Search widget" at bounding box center [521, 365] width 180 height 34
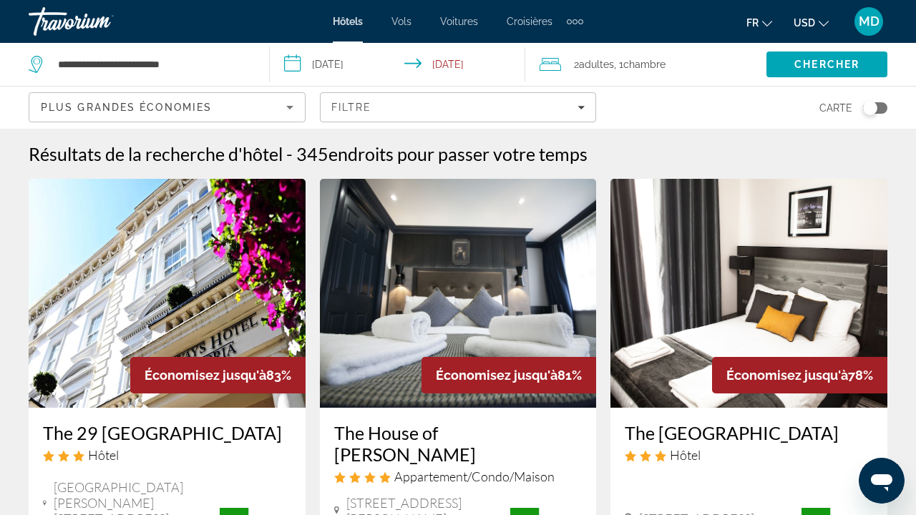
click at [874, 105] on div "Toggle map" at bounding box center [870, 108] width 14 height 14
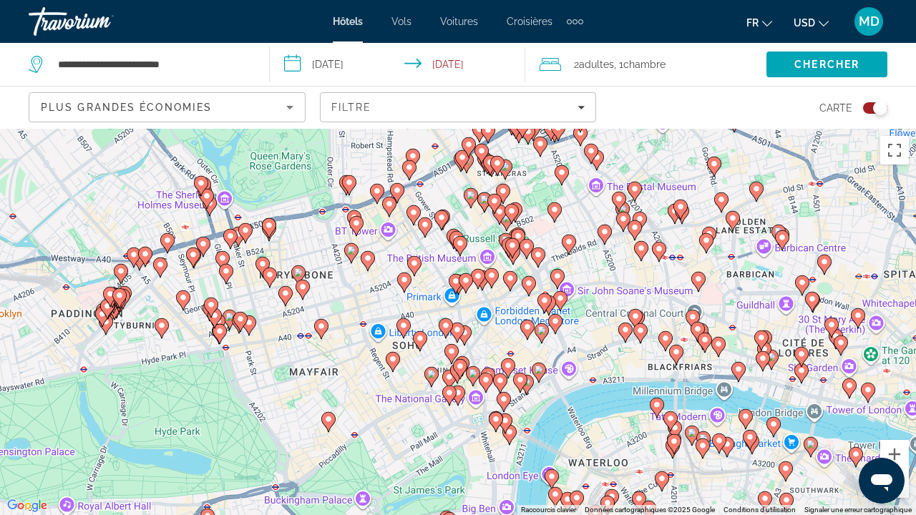
click at [301, 291] on image "Main content" at bounding box center [302, 287] width 9 height 9
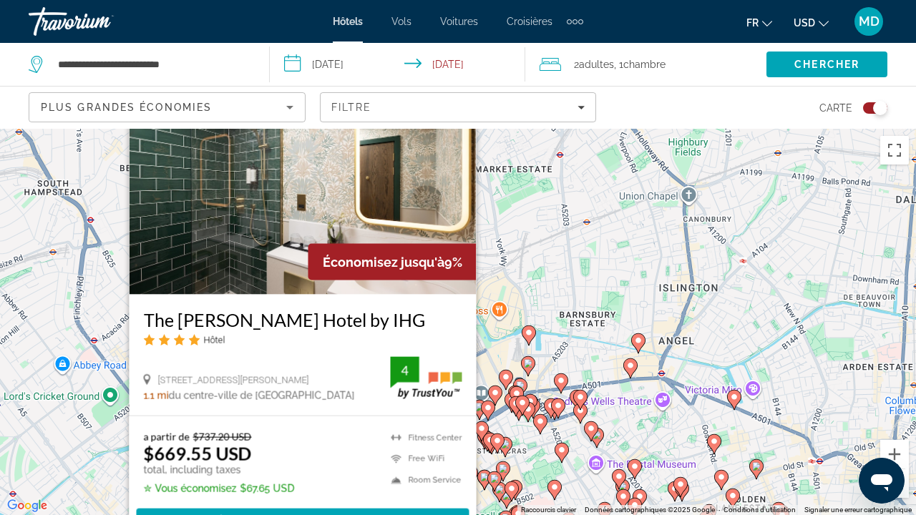
click at [488, 341] on div "Pour activer le glissement avec le clavier, appuyez sur Alt+Entrée. Une fois ce…" at bounding box center [458, 322] width 916 height 386
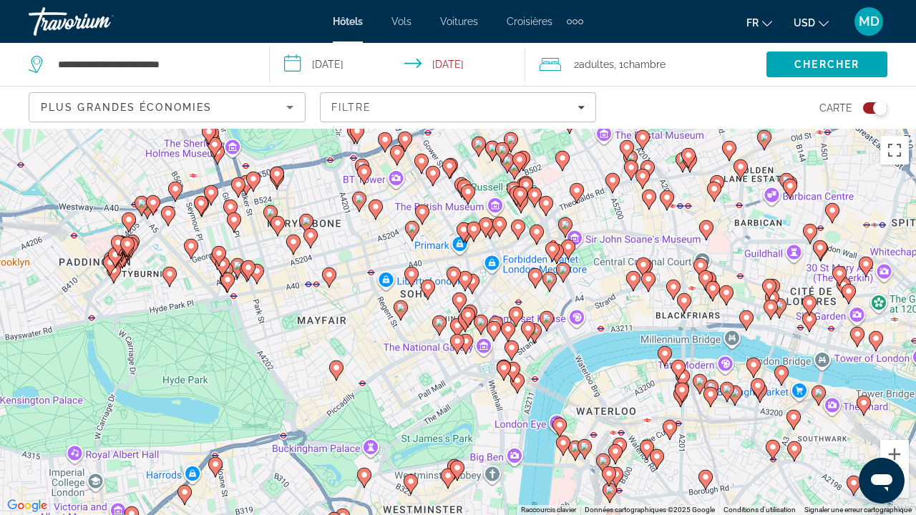
drag, startPoint x: 284, startPoint y: 389, endPoint x: 288, endPoint y: 54, distance: 334.9
click at [288, 129] on div "**********" at bounding box center [458, 386] width 916 height 515
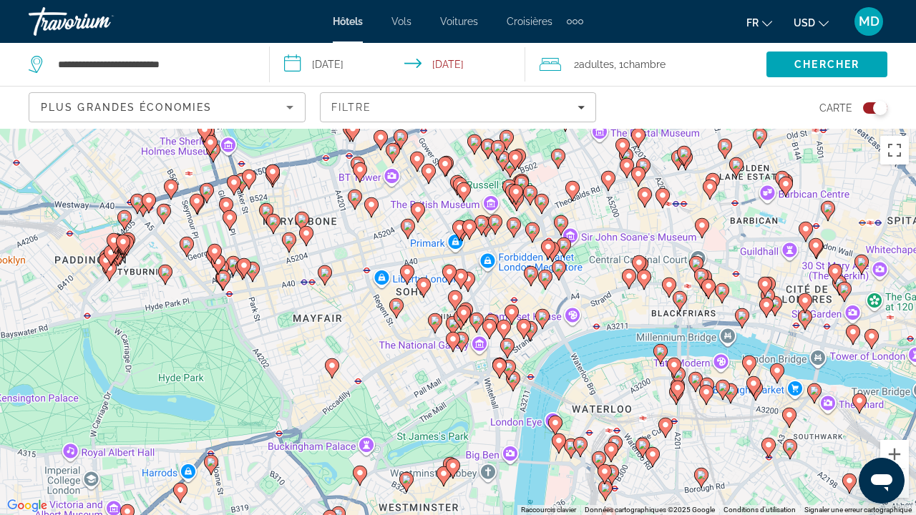
click at [294, 245] on icon "Main content" at bounding box center [289, 243] width 14 height 20
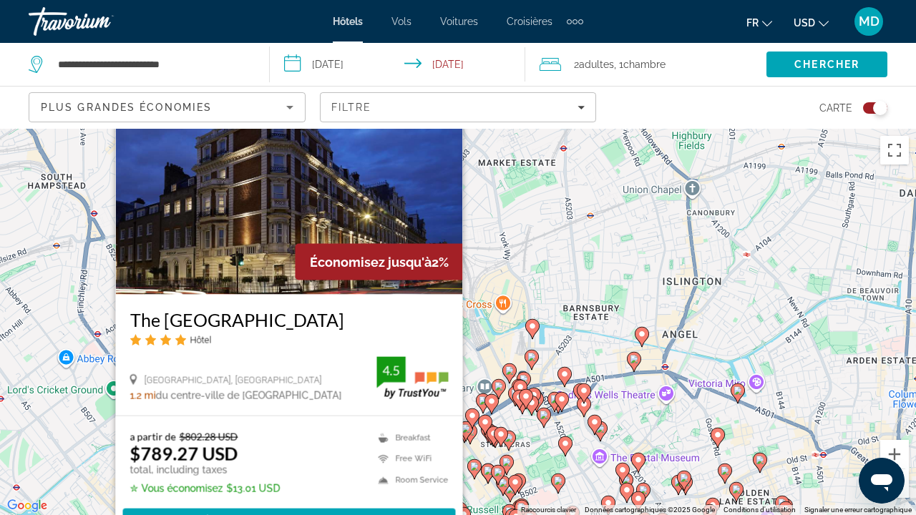
click at [474, 372] on div "Pour activer le glissement avec le clavier, appuyez sur Alt+Entrée. Une fois ce…" at bounding box center [458, 322] width 916 height 386
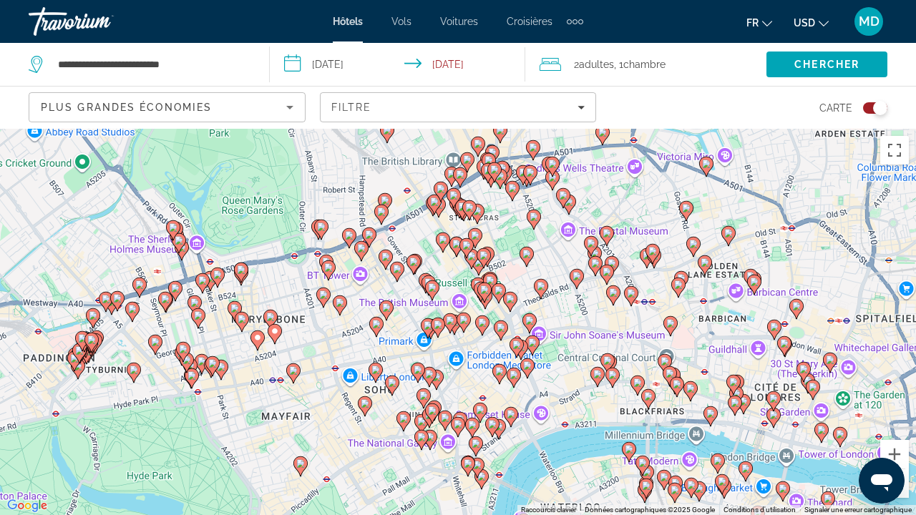
drag, startPoint x: 245, startPoint y: 464, endPoint x: 213, endPoint y: 232, distance: 234.1
click at [213, 232] on div "Pour activer le glissement avec le clavier, appuyez sur Alt+Entrée. Une fois ce…" at bounding box center [458, 322] width 916 height 386
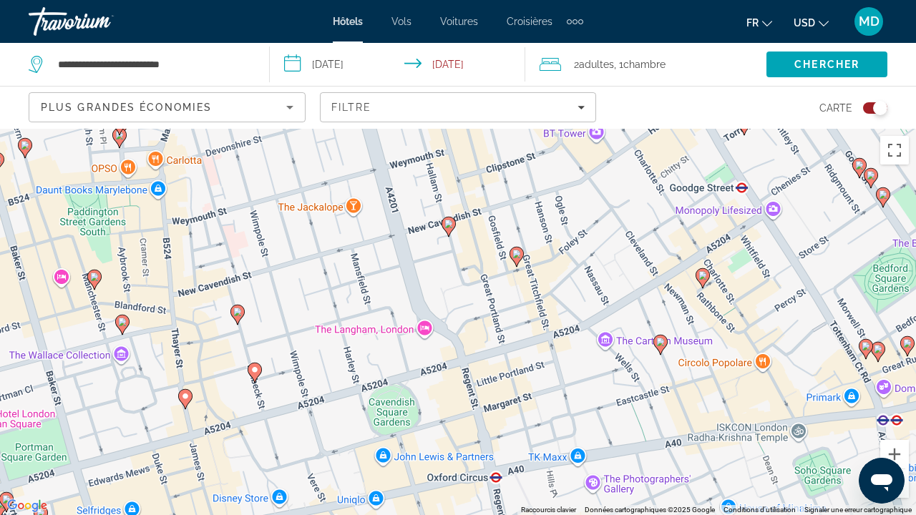
click at [255, 378] on icon "Main content" at bounding box center [254, 373] width 13 height 19
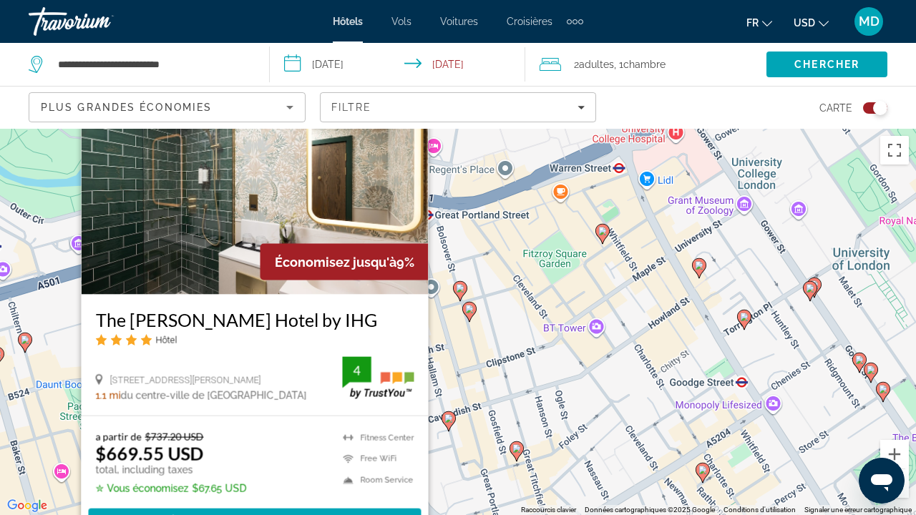
click at [447, 395] on div "Pour activer le glissement avec le clavier, appuyez sur Alt+Entrée. Une fois ce…" at bounding box center [458, 322] width 916 height 386
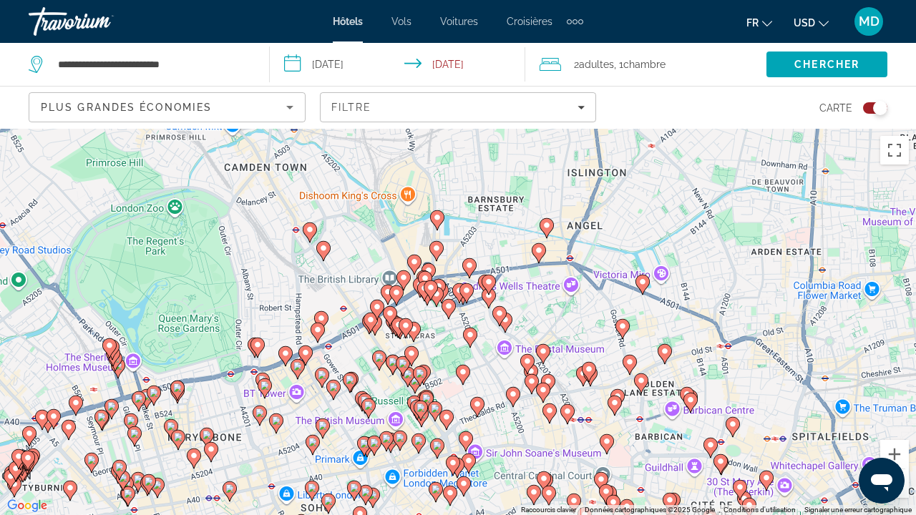
click at [207, 432] on image "Main content" at bounding box center [207, 435] width 9 height 9
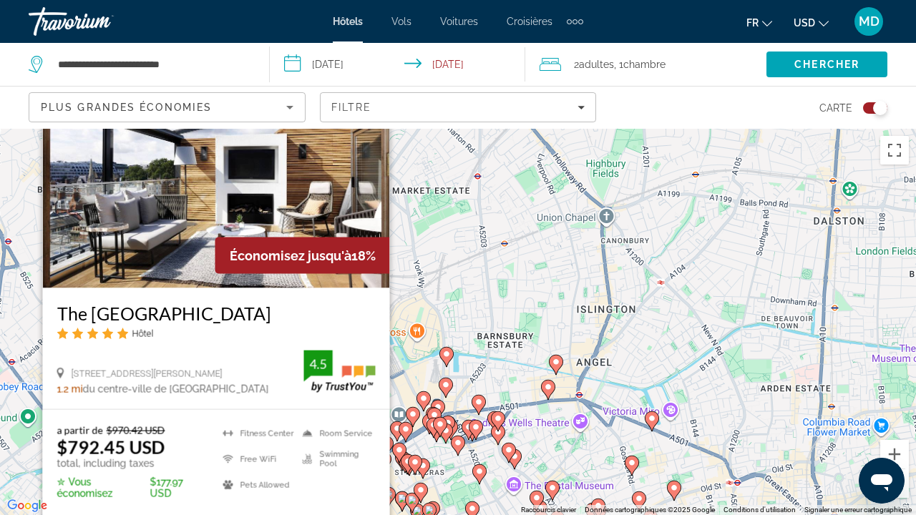
click at [401, 374] on div "Pour activer le glissement avec le clavier, appuyez sur Alt+Entrée. Une fois ce…" at bounding box center [458, 322] width 916 height 386
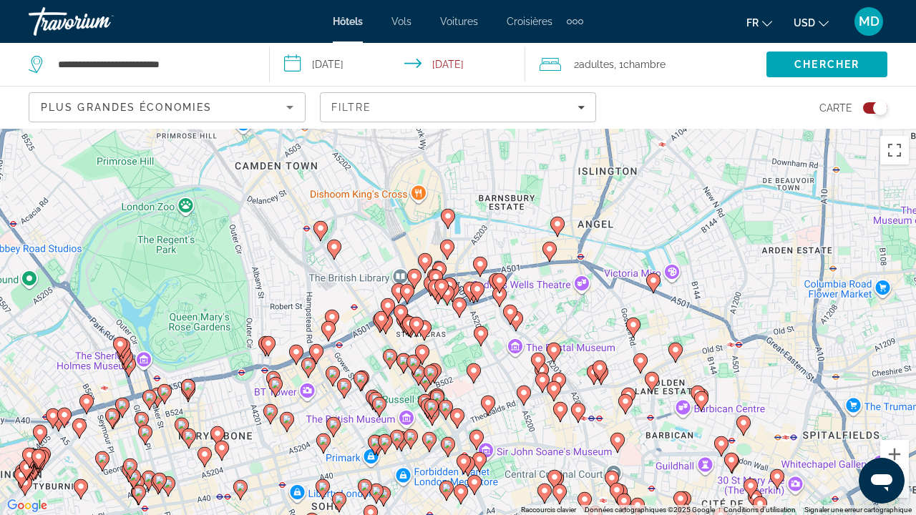
drag, startPoint x: 288, startPoint y: 483, endPoint x: 316, endPoint y: 190, distance: 294.1
click at [316, 190] on div "Pour naviguer, appuyez sur les touches fléchées. Pour activer le glissement ave…" at bounding box center [458, 322] width 916 height 386
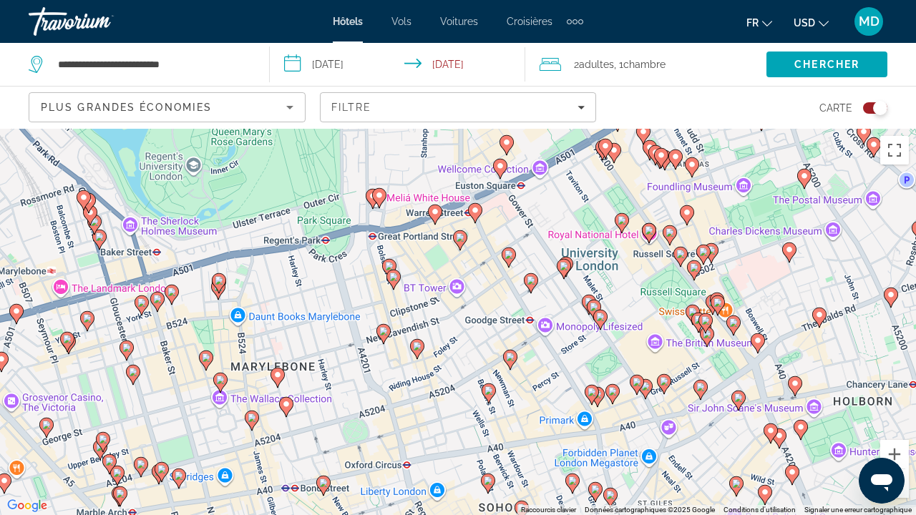
click at [203, 366] on gmp-advanced-marker "Main content" at bounding box center [206, 360] width 14 height 21
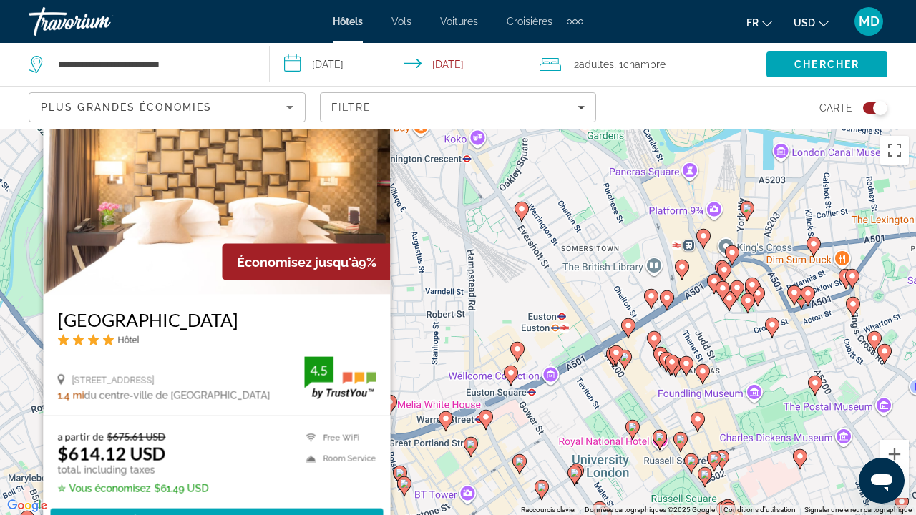
click at [411, 446] on div "Pour activer le glissement avec le clavier, appuyez sur Alt+Entrée. Une fois ce…" at bounding box center [458, 322] width 916 height 386
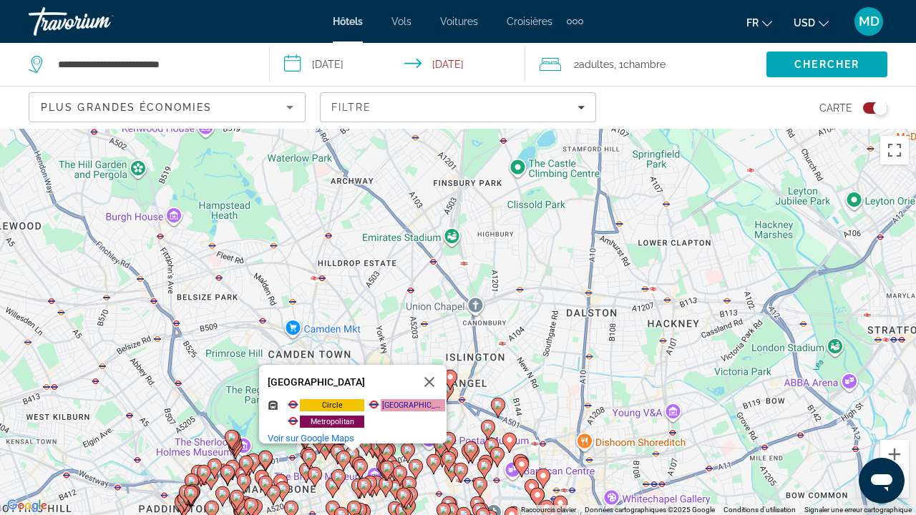
click at [286, 470] on div "Pour activer le glissement avec le clavier, appuyez sur Alt+Entrée. Une fois ce…" at bounding box center [458, 322] width 916 height 386
click at [304, 504] on div "Pour activer le glissement avec le clavier, appuyez sur Alt+Entrée. Une fois ce…" at bounding box center [458, 322] width 916 height 386
click at [434, 373] on button "Fermer" at bounding box center [429, 382] width 34 height 34
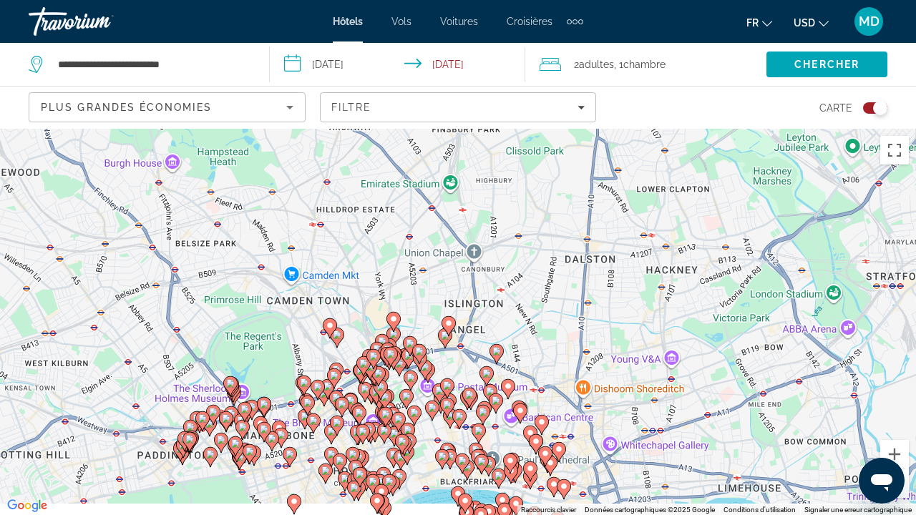
drag, startPoint x: 316, startPoint y: 385, endPoint x: 306, endPoint y: 112, distance: 273.5
click at [306, 129] on div "**********" at bounding box center [458, 386] width 916 height 515
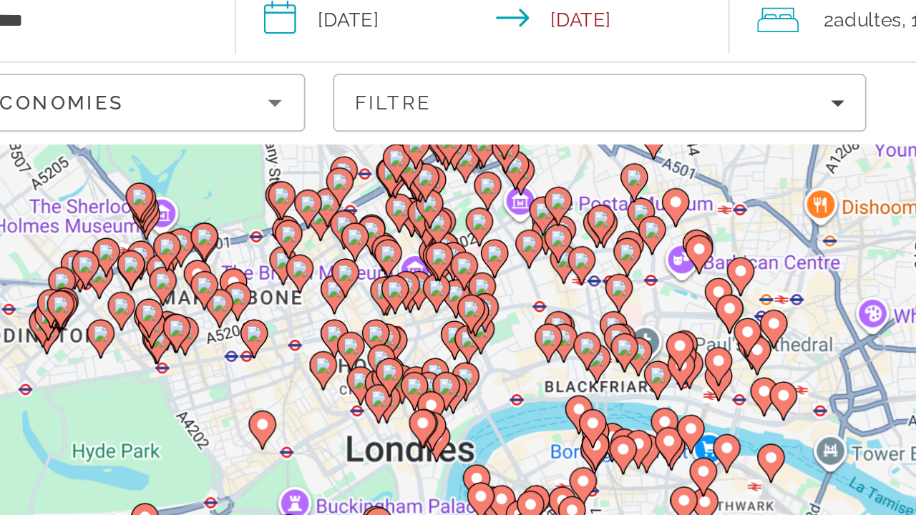
drag, startPoint x: 198, startPoint y: 182, endPoint x: 184, endPoint y: 149, distance: 35.9
click at [338, 223] on image "Main content" at bounding box center [342, 227] width 9 height 9
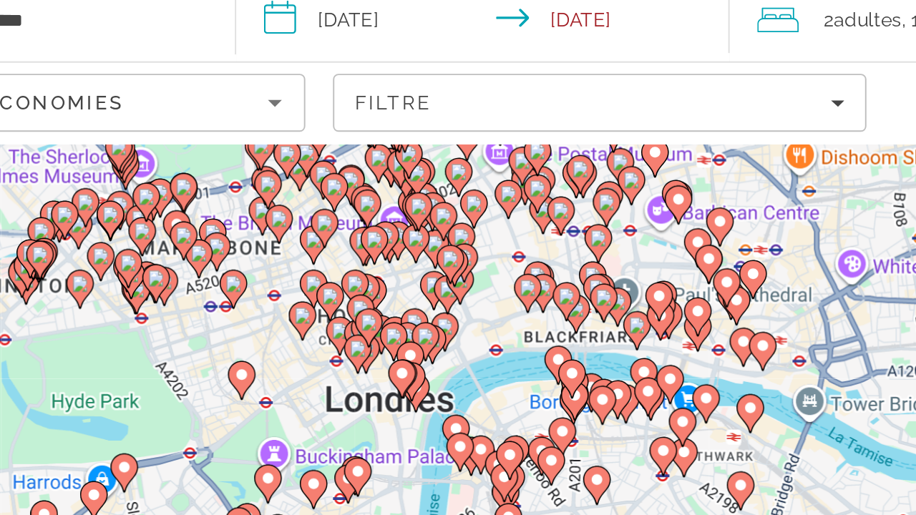
click at [312, 201] on icon "Main content" at bounding box center [318, 210] width 13 height 19
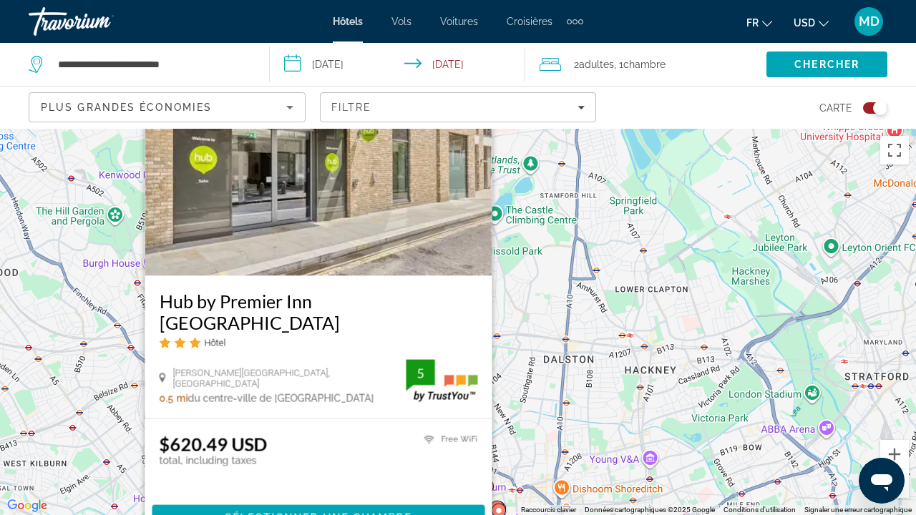
click at [545, 336] on div "Pour activer le glissement avec le clavier, appuyez sur Alt+Entrée. Une fois ce…" at bounding box center [458, 322] width 916 height 386
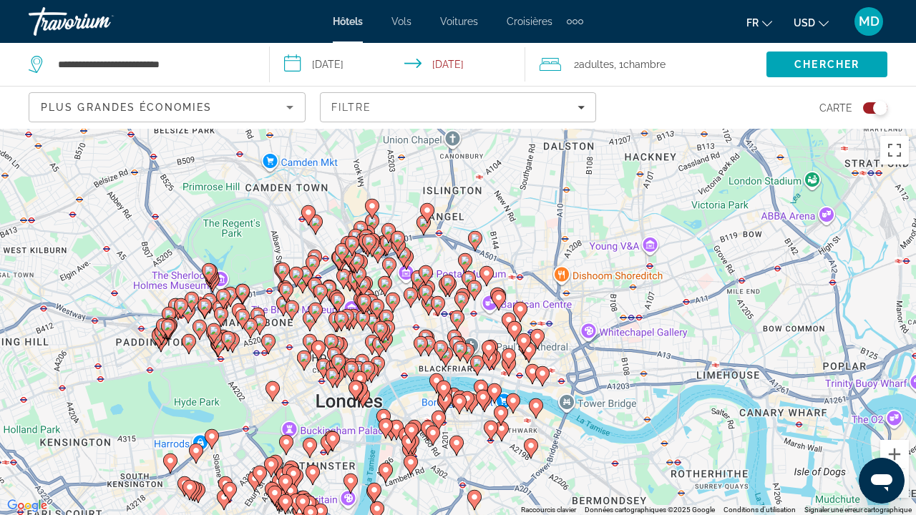
drag, startPoint x: 315, startPoint y: 468, endPoint x: 306, endPoint y: 220, distance: 247.8
click at [458, 109] on div "Main content" at bounding box center [916, 109] width 916 height 0
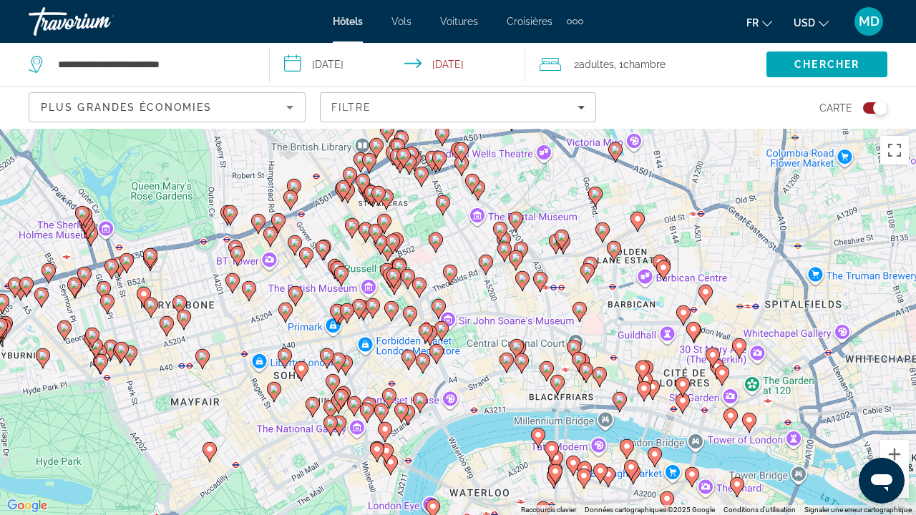
click at [301, 369] on image "Main content" at bounding box center [301, 368] width 9 height 9
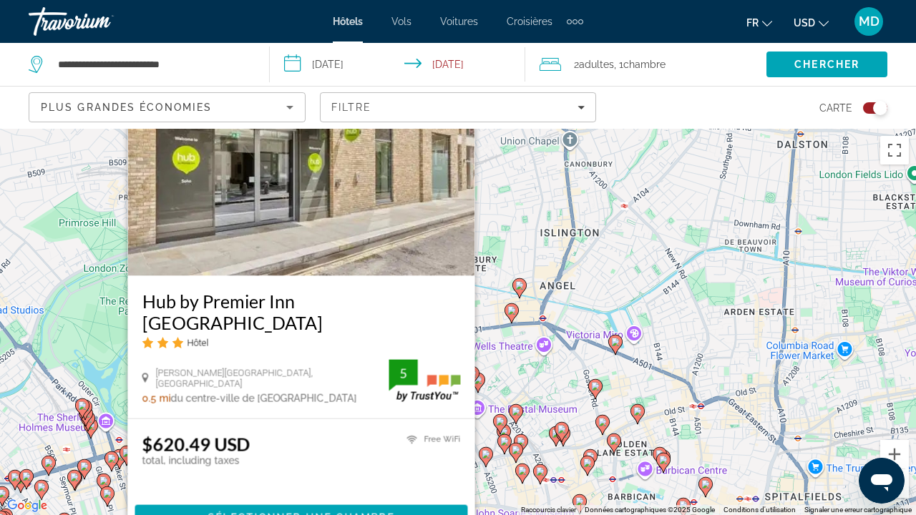
click at [112, 379] on div "Pour activer le glissement avec le clavier, appuyez sur Alt+Entrée. Une fois ce…" at bounding box center [458, 322] width 916 height 386
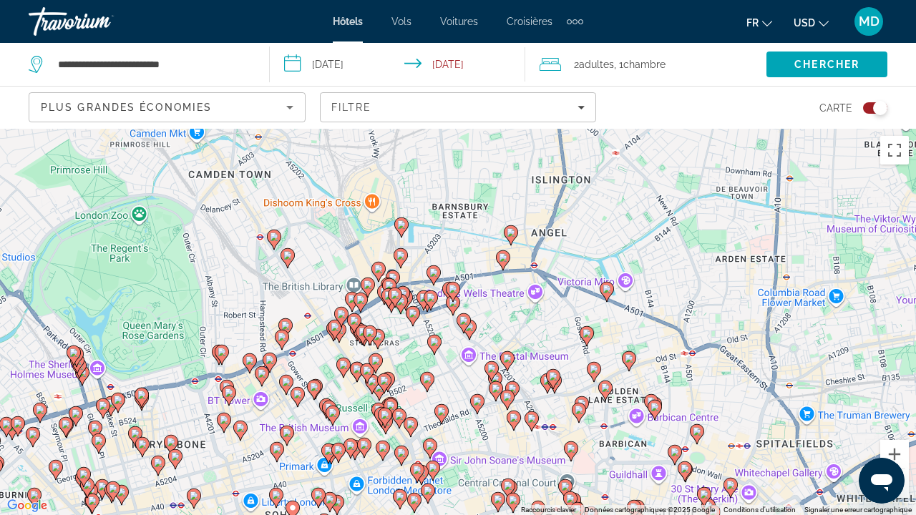
drag, startPoint x: 260, startPoint y: 429, endPoint x: 242, endPoint y: 246, distance: 183.4
click at [243, 246] on div "Pour activer le glissement avec le clavier, appuyez sur Alt+Entrée. Une fois ce…" at bounding box center [458, 322] width 916 height 386
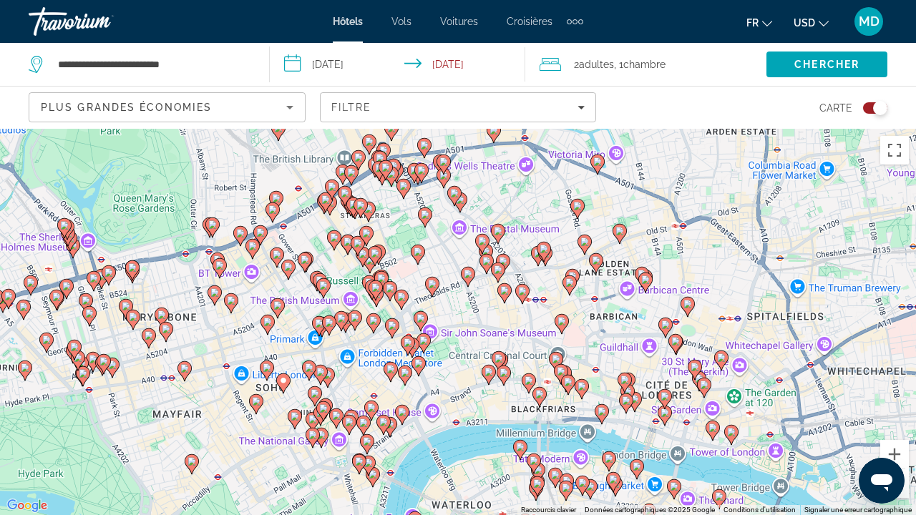
click at [268, 373] on icon "Main content" at bounding box center [266, 370] width 13 height 19
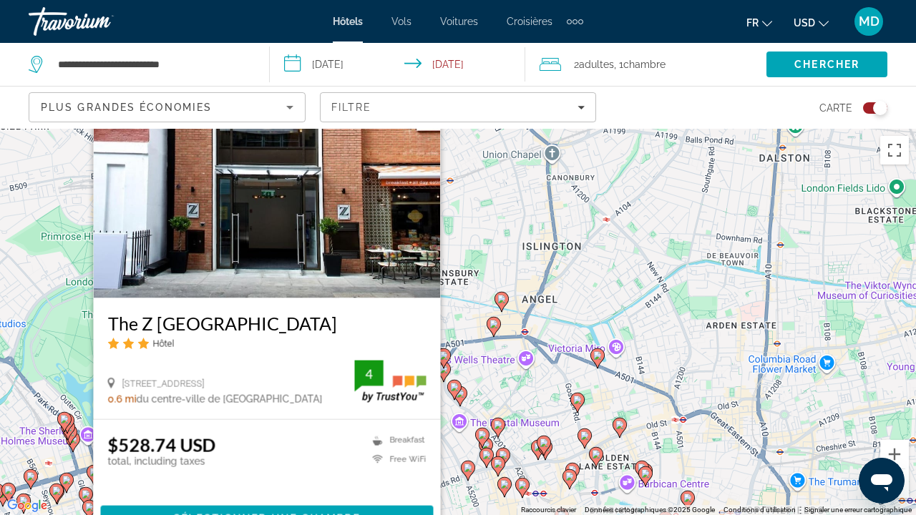
click at [458, 437] on div "Pour activer le glissement avec le clavier, appuyez sur Alt+Entrée. Une fois ce…" at bounding box center [458, 322] width 916 height 386
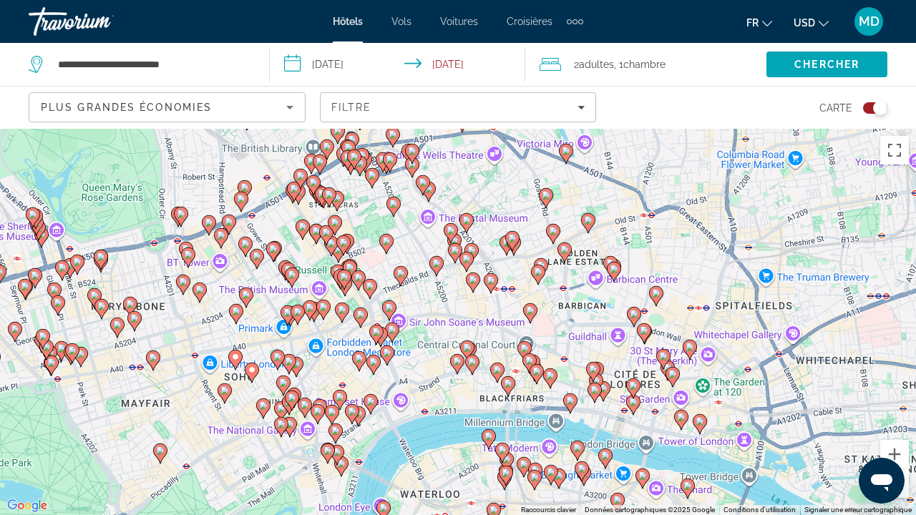
drag, startPoint x: 253, startPoint y: 358, endPoint x: 220, endPoint y: 147, distance: 213.0
click at [220, 147] on div "Pour activer le glissement avec le clavier, appuyez sur Alt+Entrée. Une fois ce…" at bounding box center [458, 322] width 916 height 386
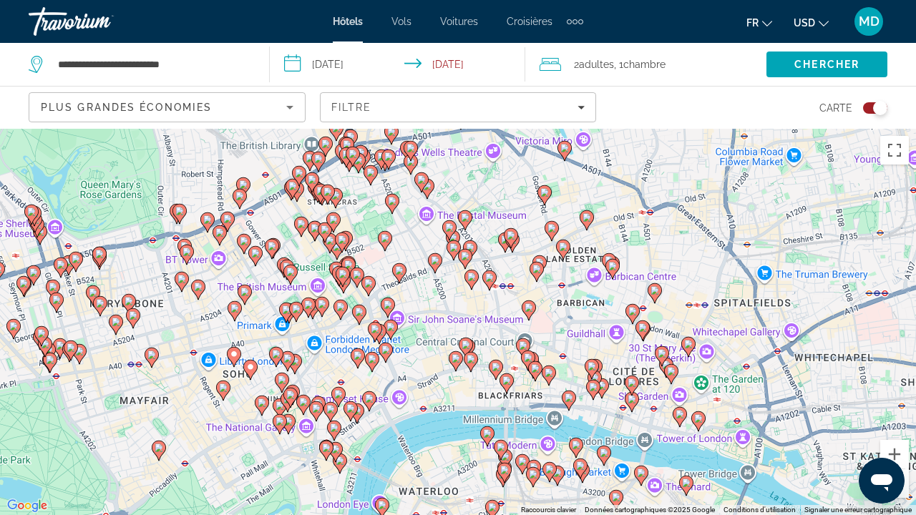
click at [228, 389] on icon "Main content" at bounding box center [223, 390] width 13 height 19
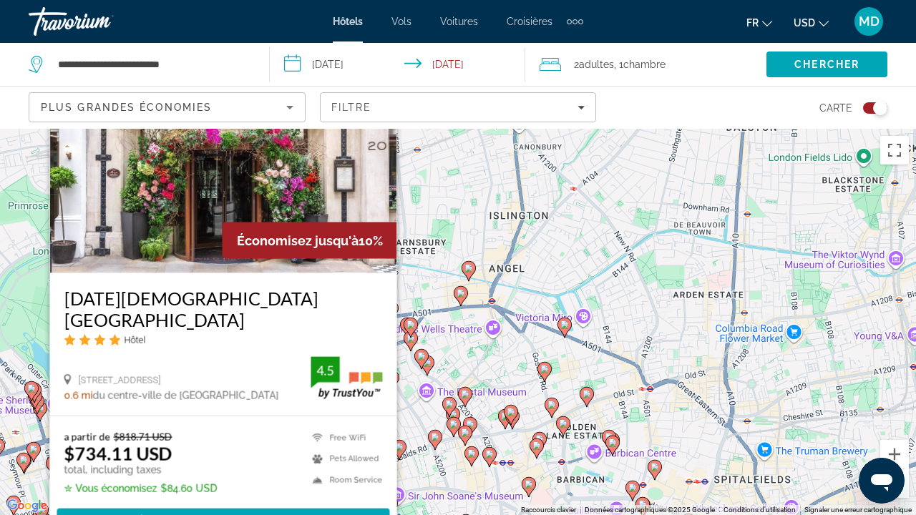
click at [438, 413] on div "Pour activer le glissement avec le clavier, appuyez sur Alt+Entrée. Une fois ce…" at bounding box center [458, 322] width 916 height 386
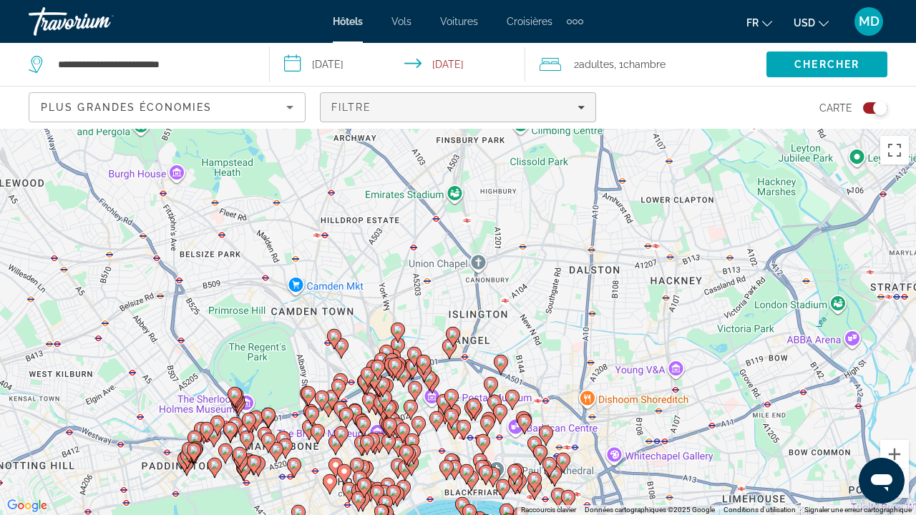
click at [399, 104] on div "Filtre" at bounding box center [458, 107] width 254 height 11
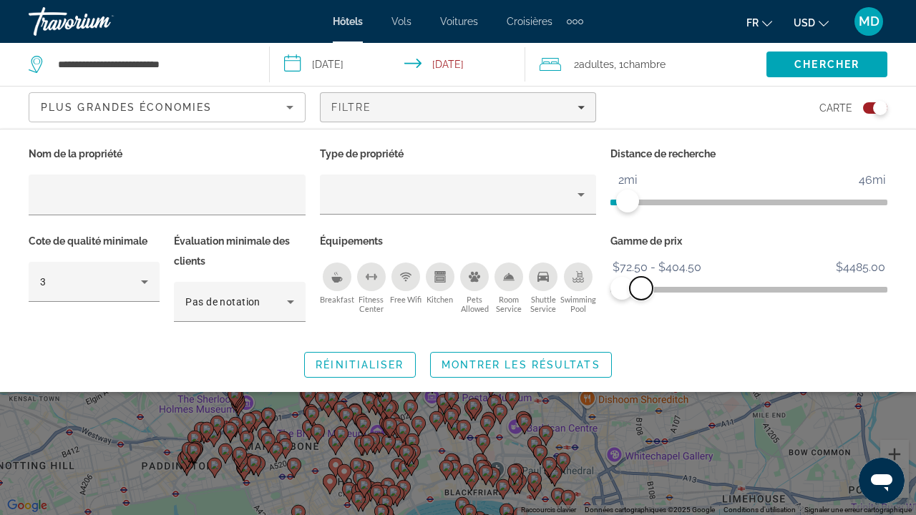
click at [641, 287] on span "ngx-slider-max" at bounding box center [641, 288] width 23 height 23
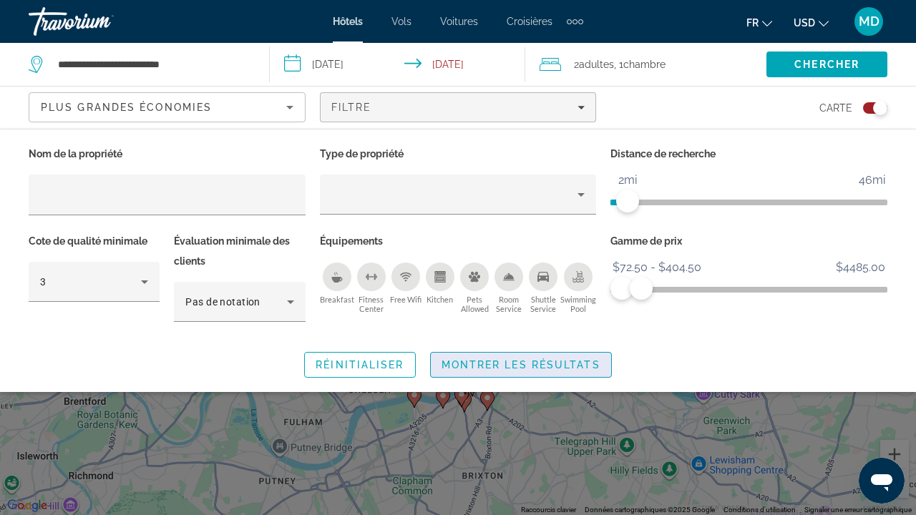
click at [521, 364] on span "Montrer les résultats" at bounding box center [521, 364] width 159 height 11
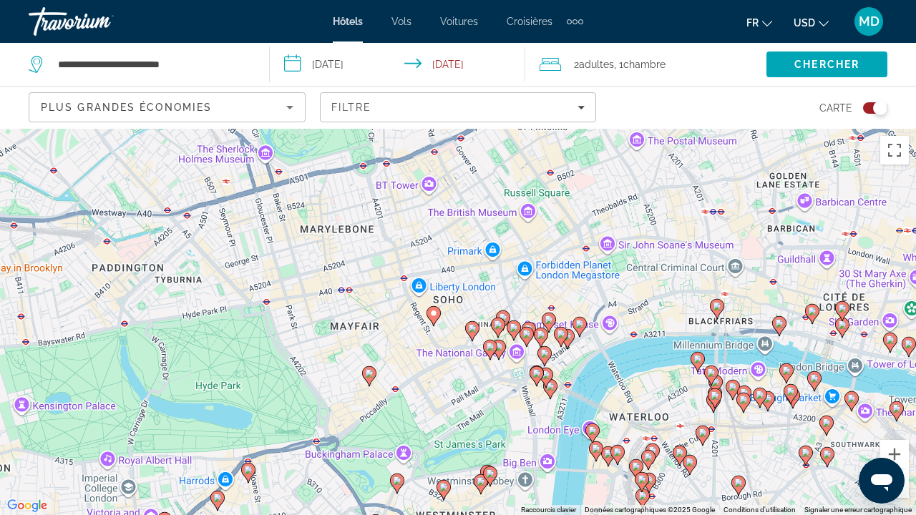
drag, startPoint x: 527, startPoint y: 207, endPoint x: 529, endPoint y: 514, distance: 307.0
click at [529, 515] on div "Pour activer le glissement avec le clavier, appuyez sur Alt+Entrée. Une fois ce…" at bounding box center [458, 322] width 916 height 386
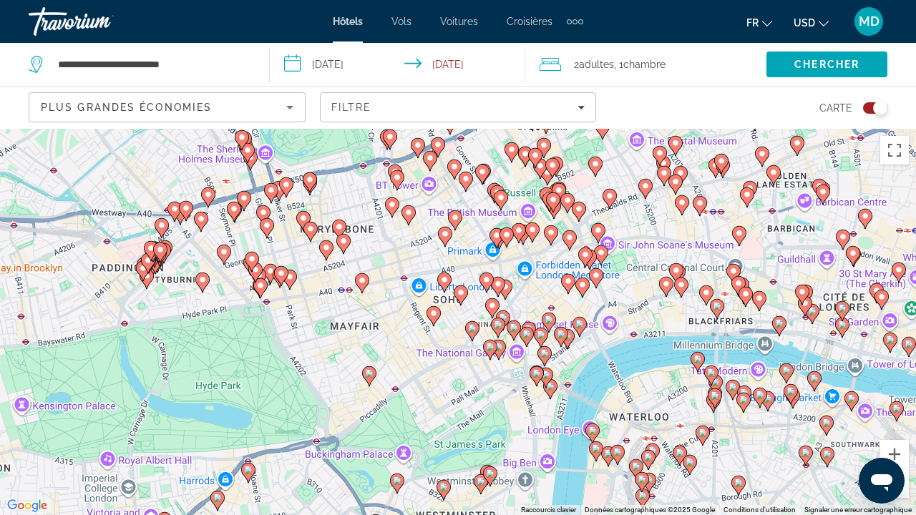
click at [473, 337] on icon "Main content" at bounding box center [472, 331] width 13 height 19
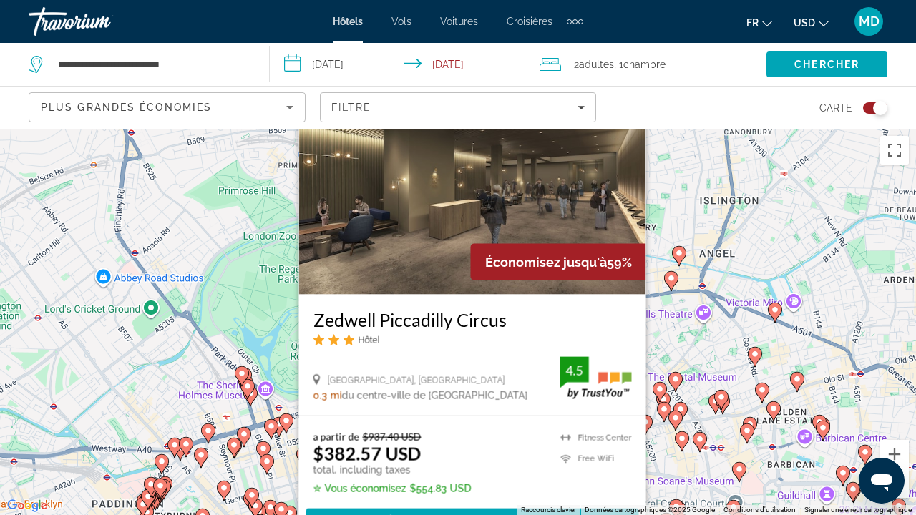
click at [517, 206] on img "Main content" at bounding box center [472, 180] width 347 height 229
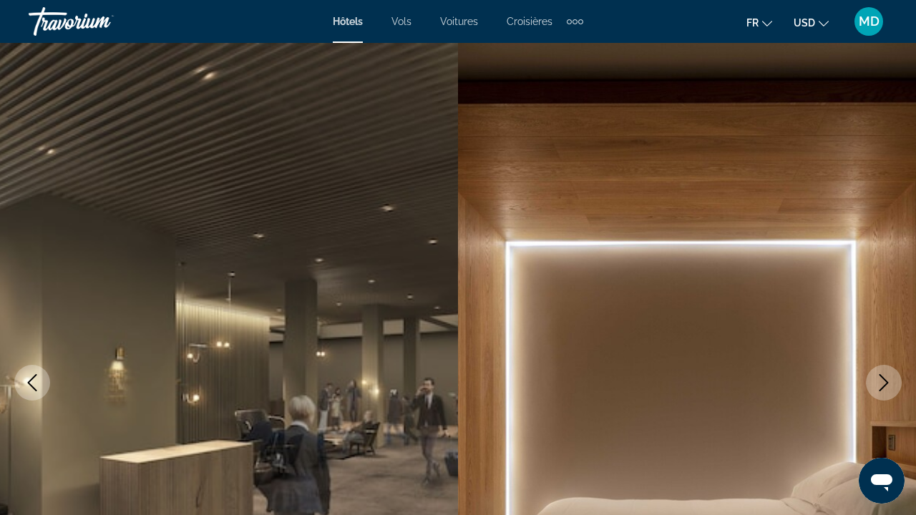
click at [890, 381] on icon "Next image" at bounding box center [883, 382] width 17 height 17
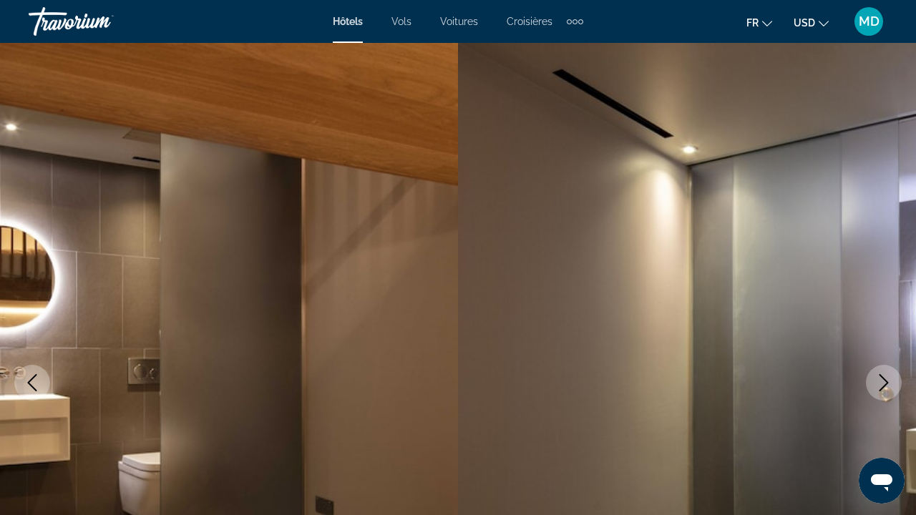
click at [887, 382] on icon "Next image" at bounding box center [883, 382] width 9 height 17
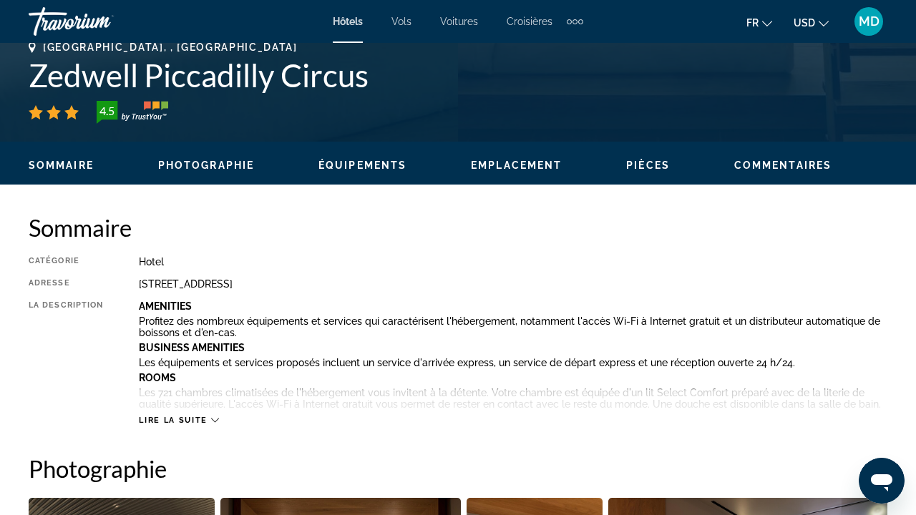
scroll to position [583, 1]
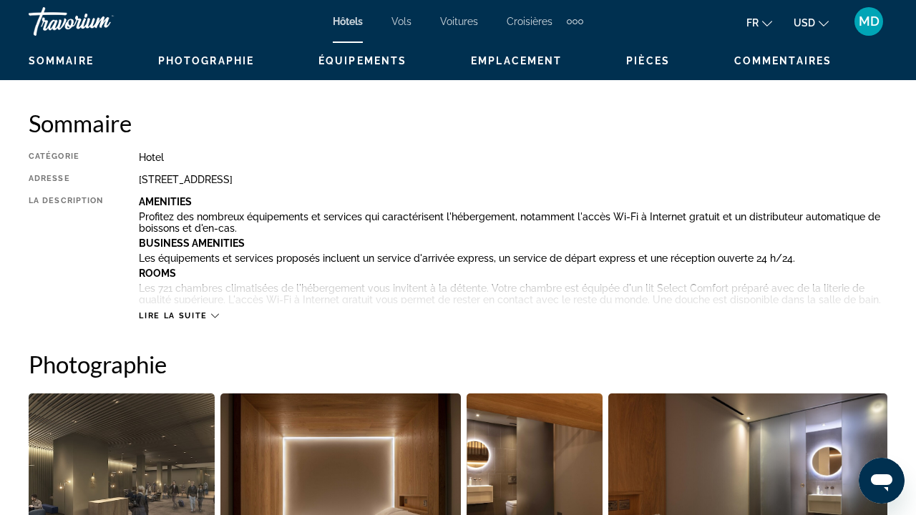
click at [801, 64] on span "Commentaires" at bounding box center [782, 60] width 97 height 11
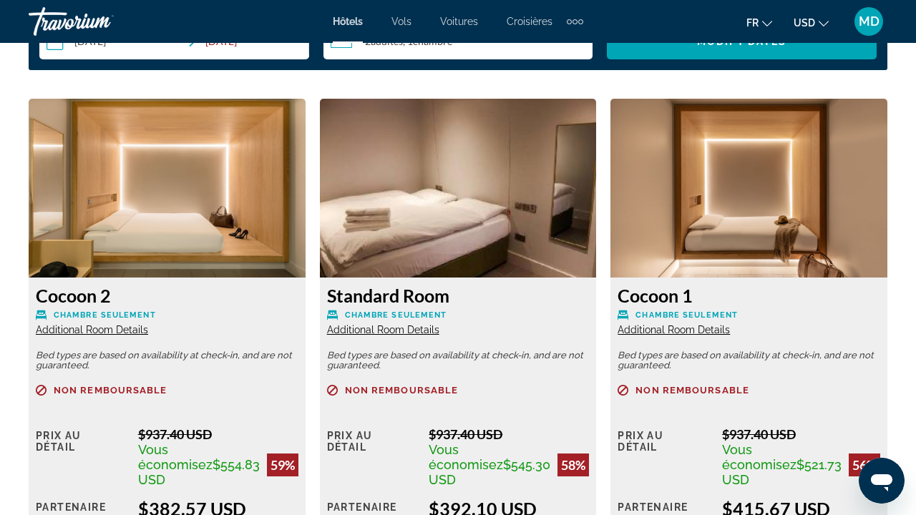
scroll to position [2196, 0]
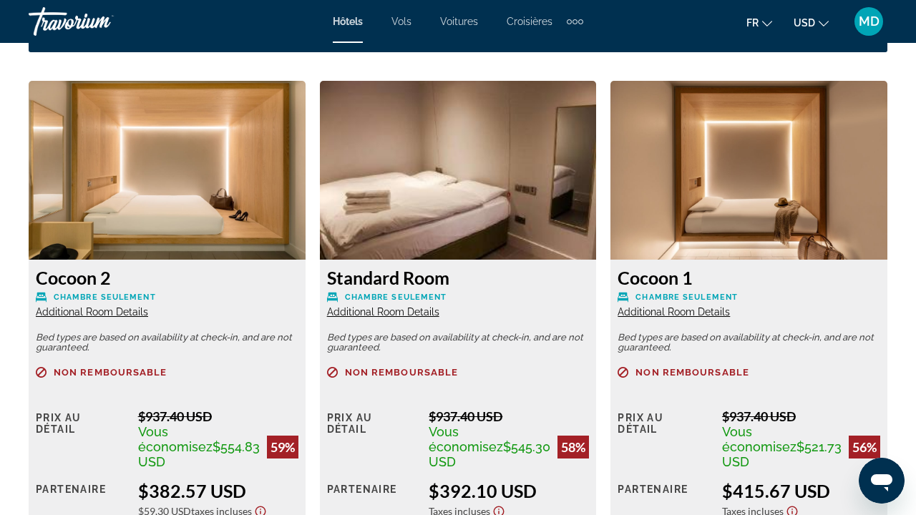
click at [405, 240] on img "Main content" at bounding box center [458, 170] width 277 height 179
click at [440, 133] on img "Main content" at bounding box center [458, 170] width 277 height 179
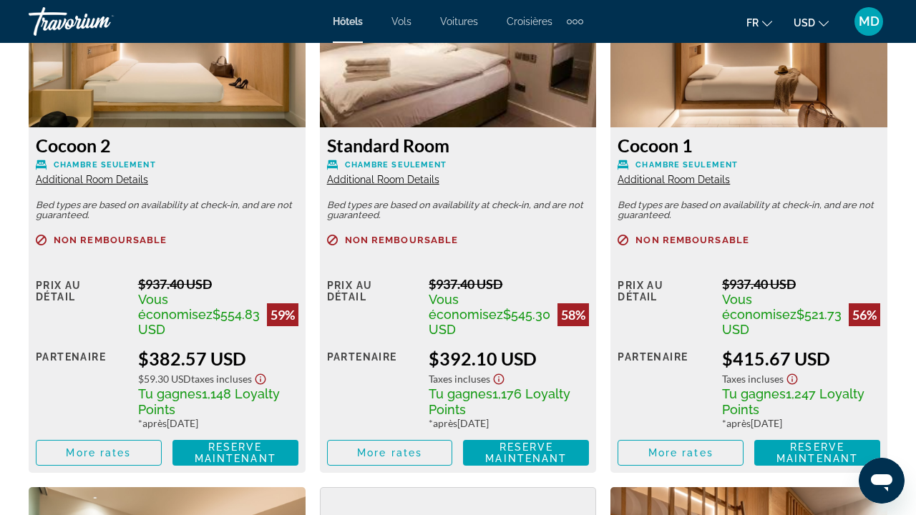
scroll to position [2367, 0]
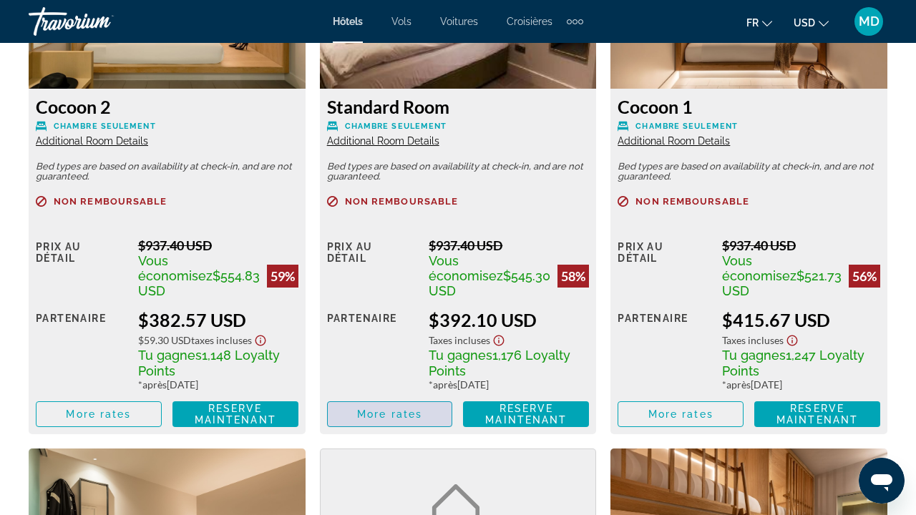
click at [395, 409] on span "More rates" at bounding box center [389, 414] width 65 height 11
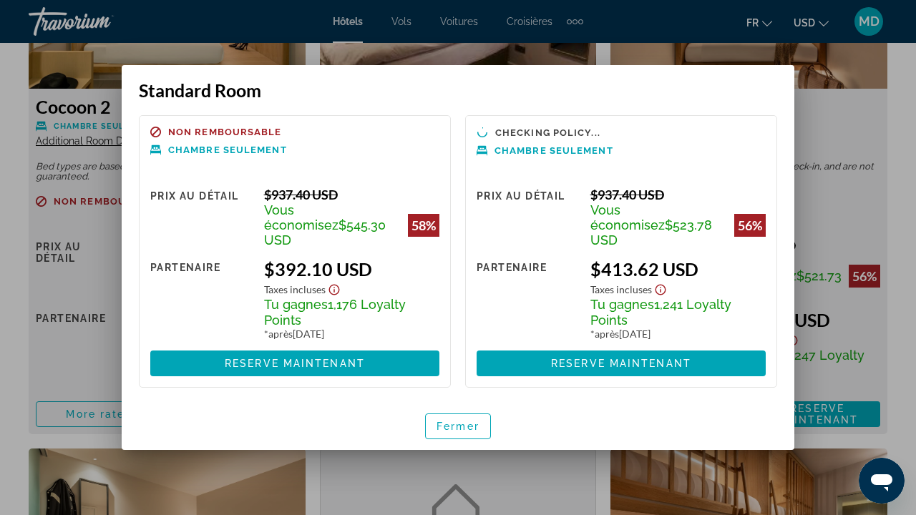
scroll to position [0, 0]
click at [457, 421] on span "Fermer" at bounding box center [458, 426] width 43 height 11
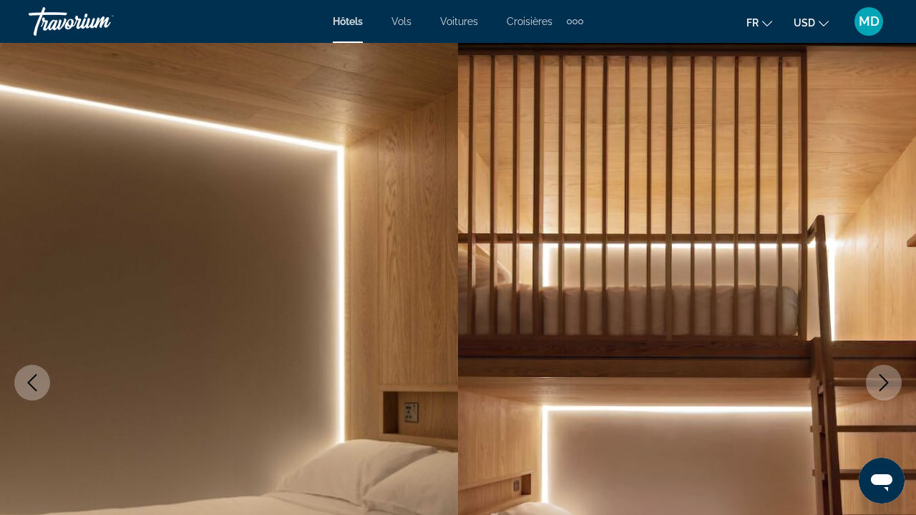
scroll to position [2367, 0]
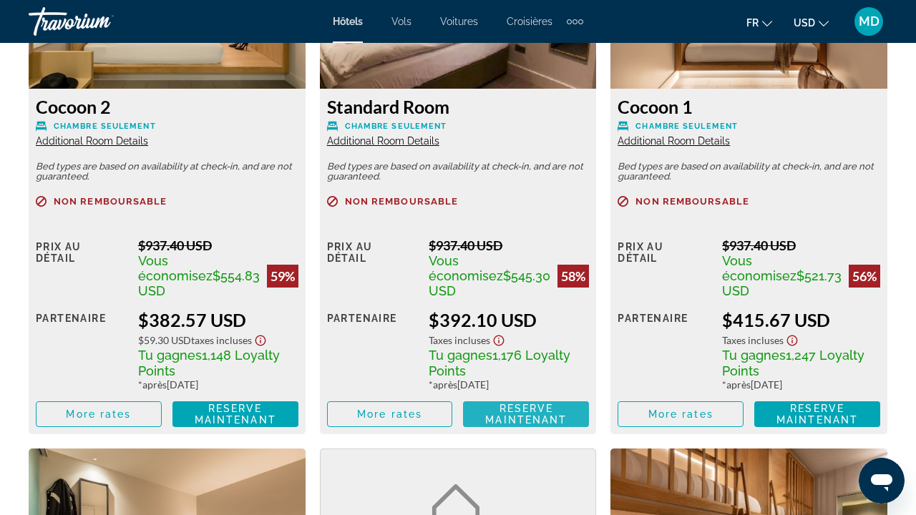
click at [520, 406] on span "Reserve maintenant" at bounding box center [526, 414] width 82 height 23
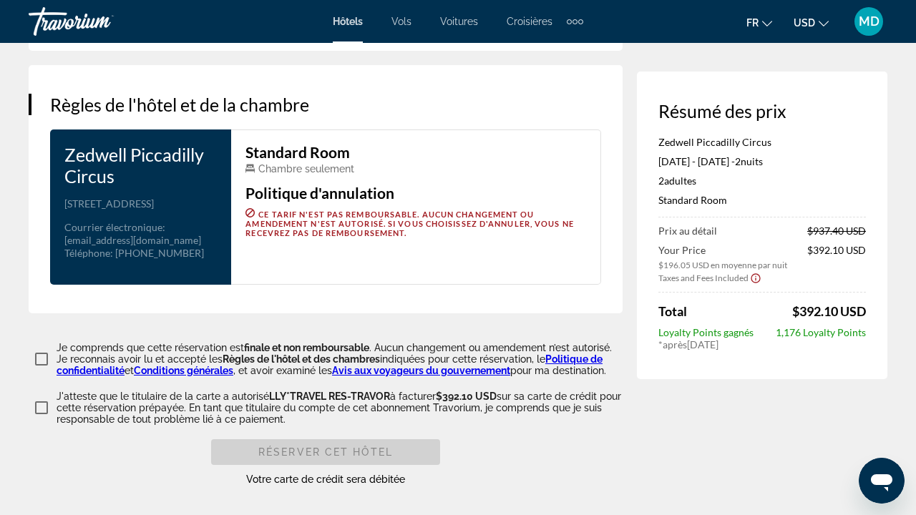
scroll to position [1809, 0]
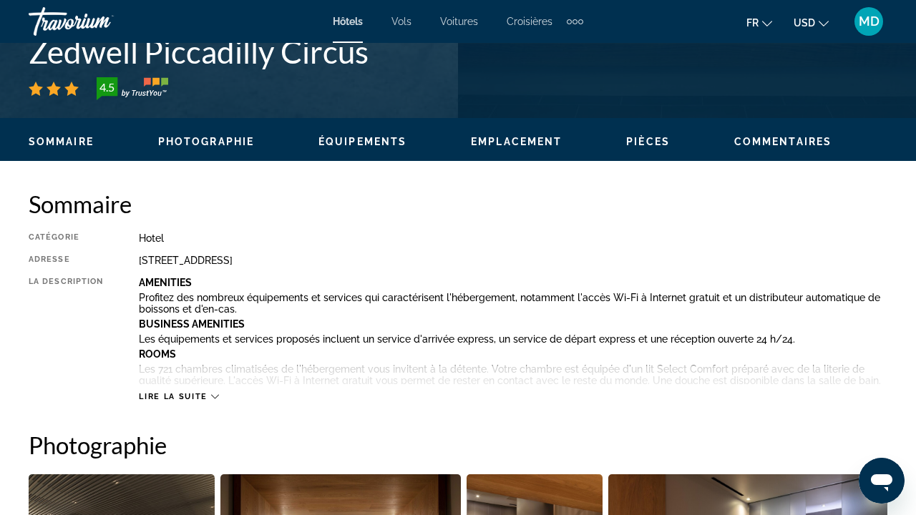
scroll to position [603, 0]
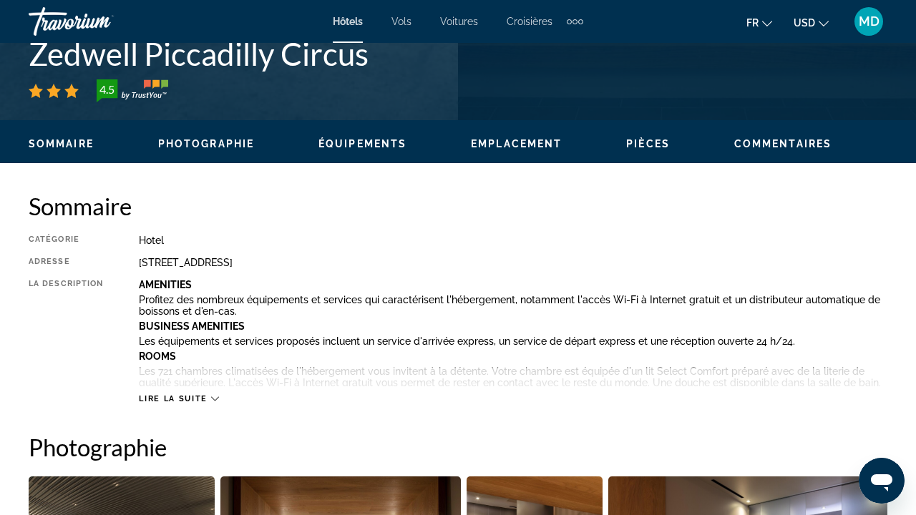
click at [640, 155] on div "Sommaire Photographie Équipements Emplacement Pièces Commentaires Modify Dates" at bounding box center [458, 142] width 916 height 44
click at [649, 143] on span "Pièces" at bounding box center [648, 143] width 44 height 11
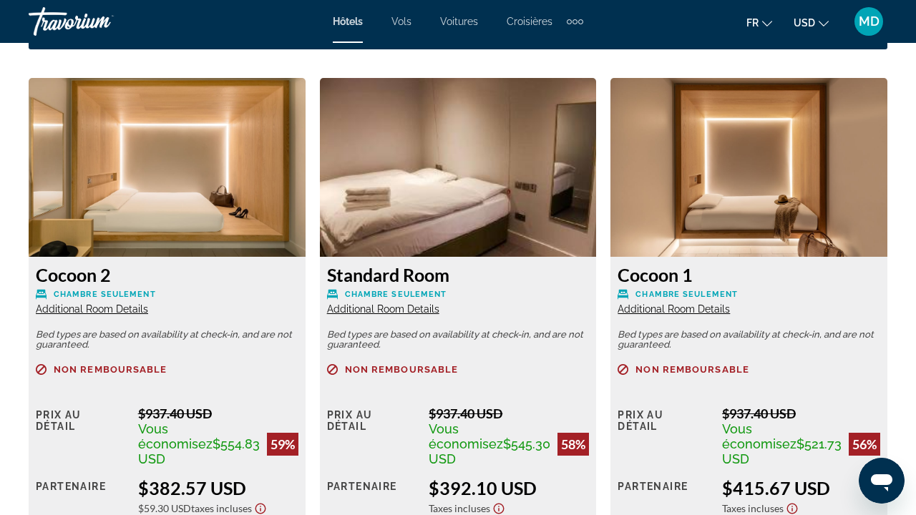
scroll to position [2201, 0]
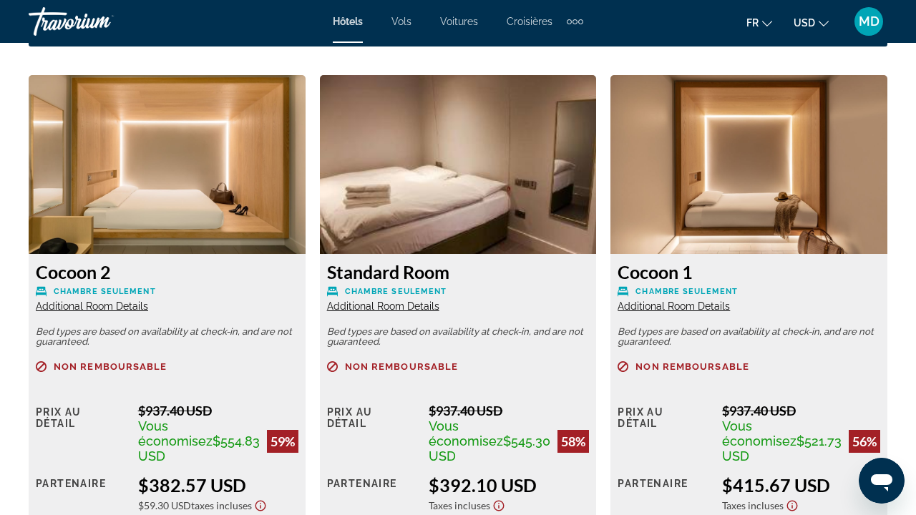
click at [722, 182] on img "Main content" at bounding box center [748, 164] width 277 height 179
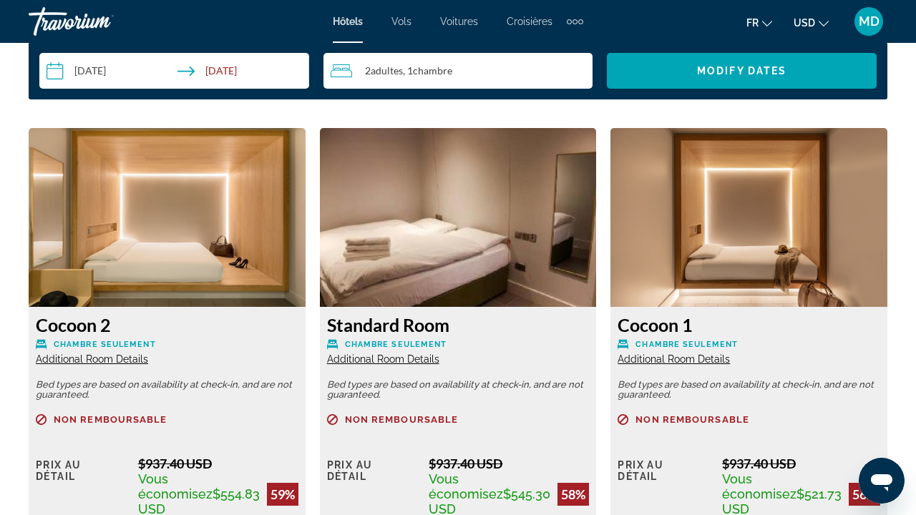
scroll to position [2204, 0]
